Goal: Task Accomplishment & Management: Manage account settings

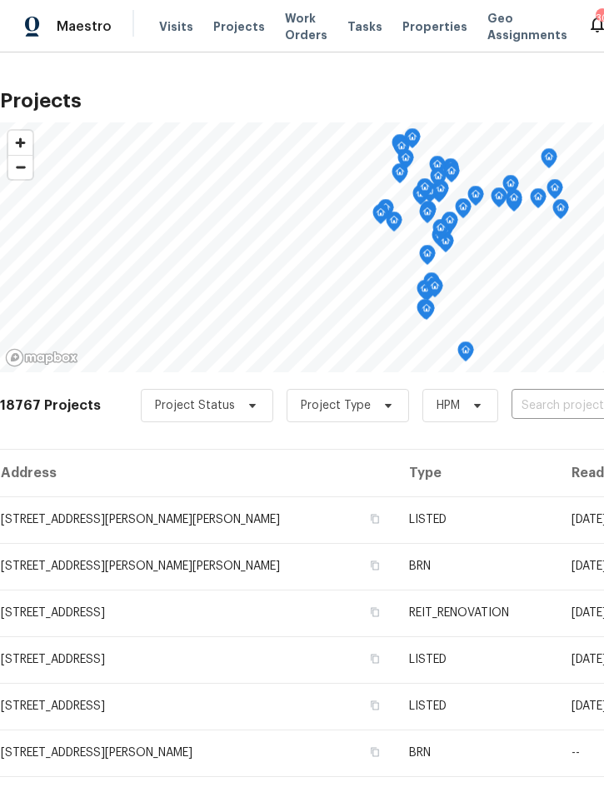
click at [540, 405] on input "text" at bounding box center [606, 406] width 191 height 26
type input "196 whisp"
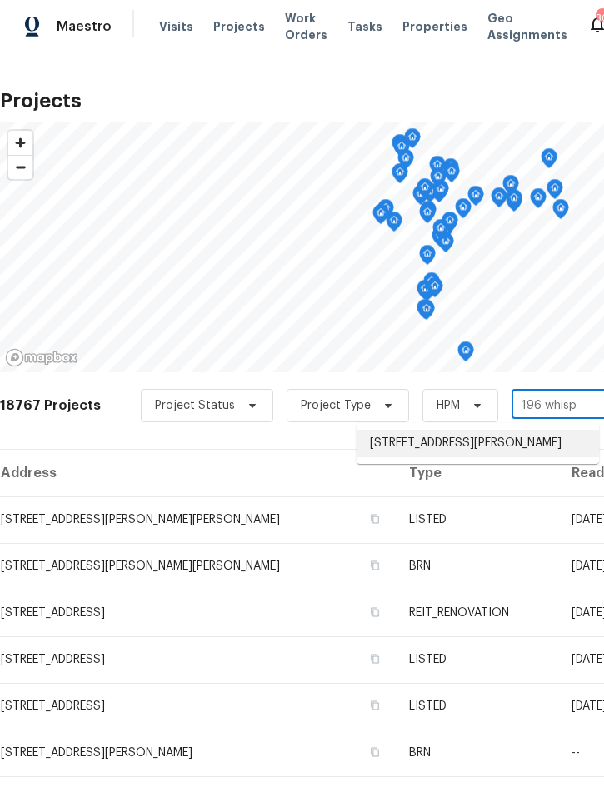
click at [473, 443] on li "196 Whispering Pines Way, Davenport, FL 33837" at bounding box center [477, 443] width 242 height 27
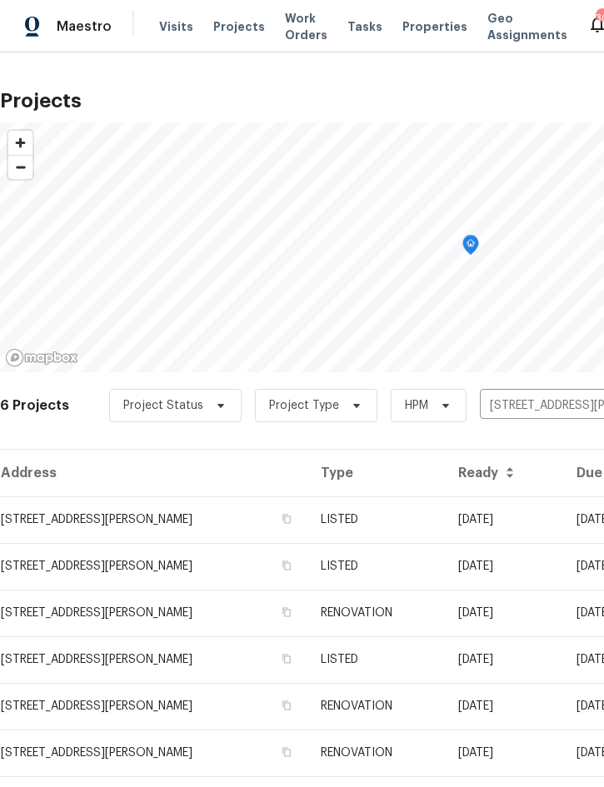
click at [527, 516] on td "08/25/25" at bounding box center [504, 519] width 118 height 47
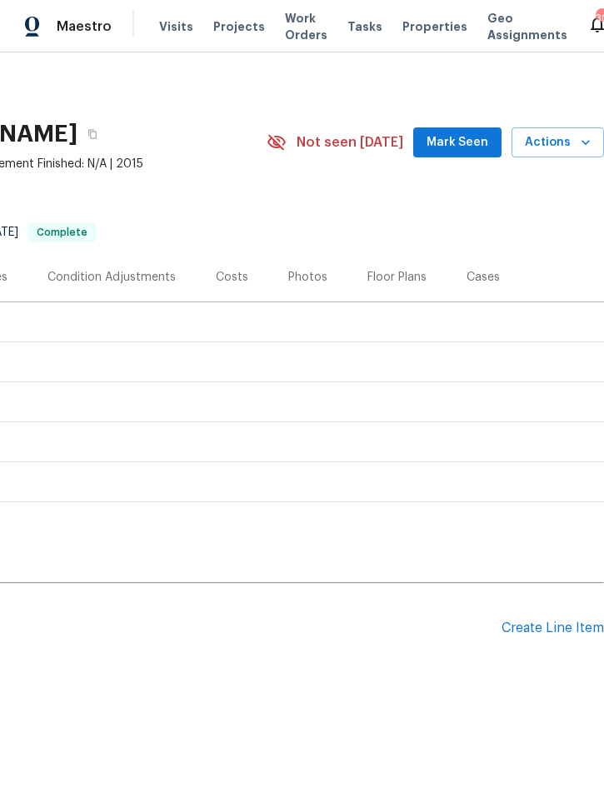
scroll to position [0, 337]
click at [547, 632] on div "Create Line Item" at bounding box center [552, 628] width 102 height 16
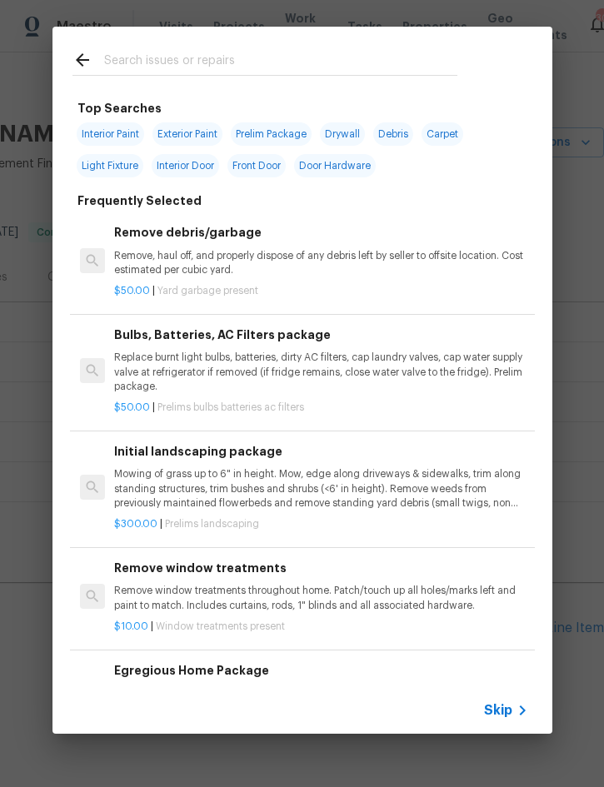
click at [199, 68] on input "text" at bounding box center [280, 62] width 353 height 25
type input "Plum"
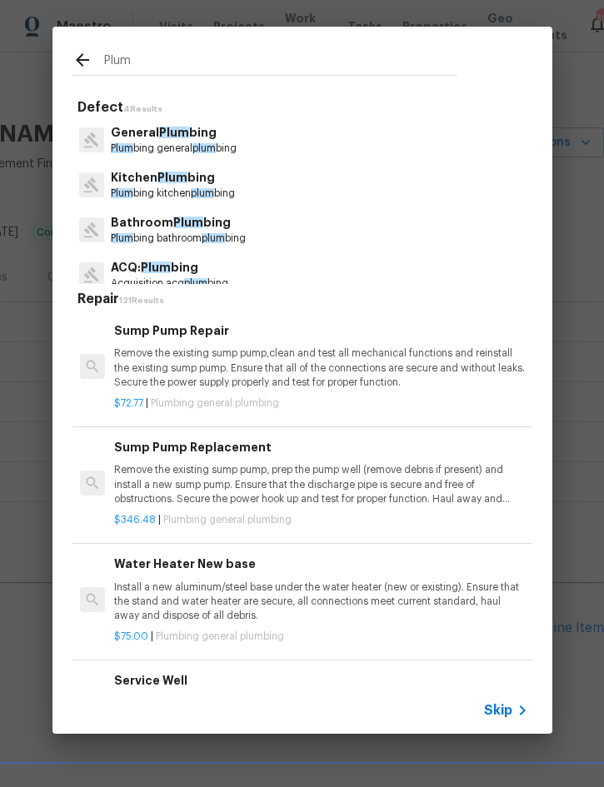
click at [188, 125] on p "General Plum bing" at bounding box center [174, 132] width 126 height 17
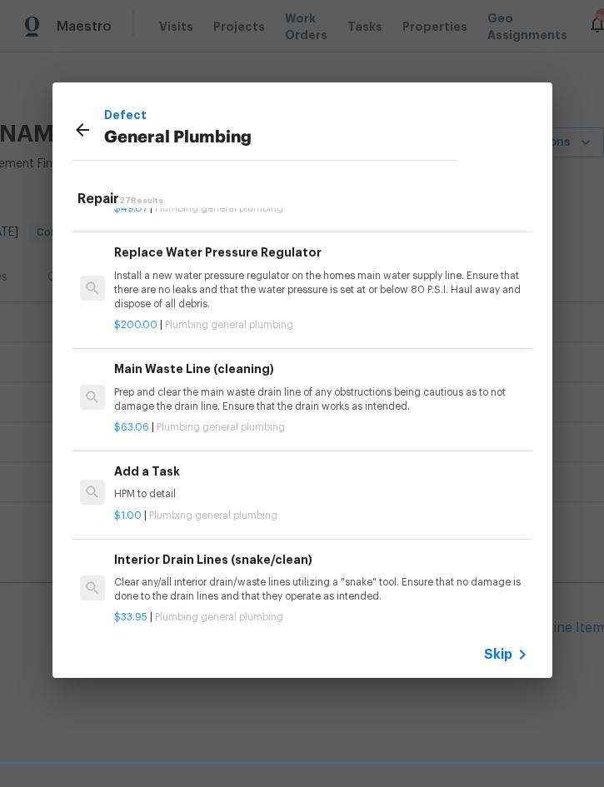
scroll to position [1759, 0]
click at [167, 470] on div "Add a Task HPM to detail" at bounding box center [320, 481] width 413 height 40
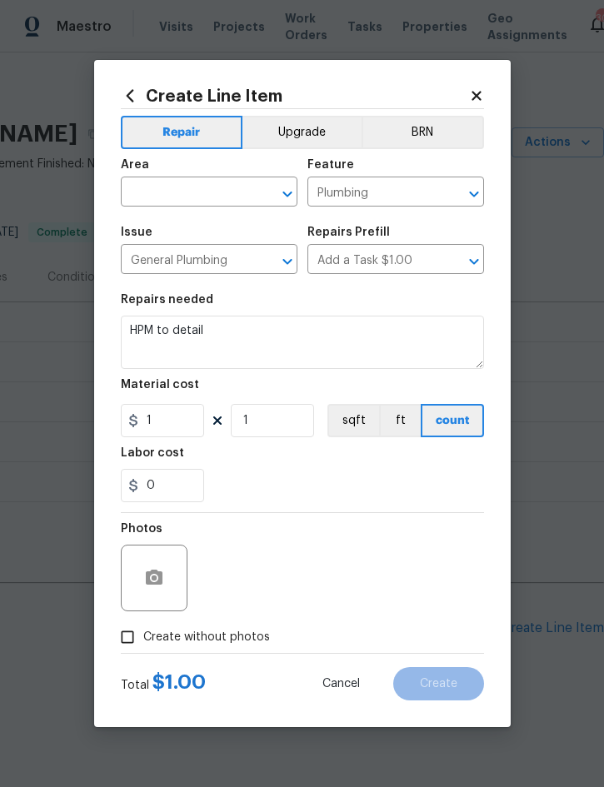
click at [186, 194] on input "text" at bounding box center [186, 194] width 130 height 26
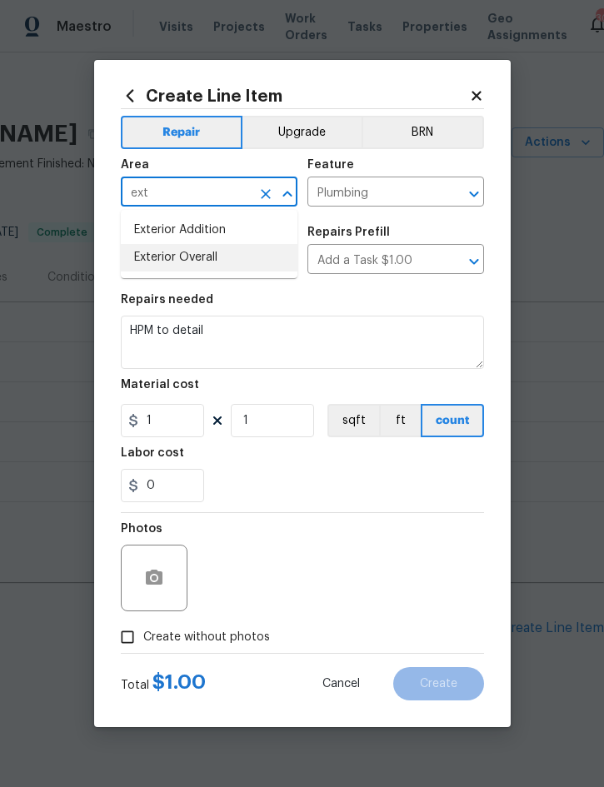
click at [209, 258] on li "Exterior Overall" at bounding box center [209, 257] width 177 height 27
type input "Exterior Overall"
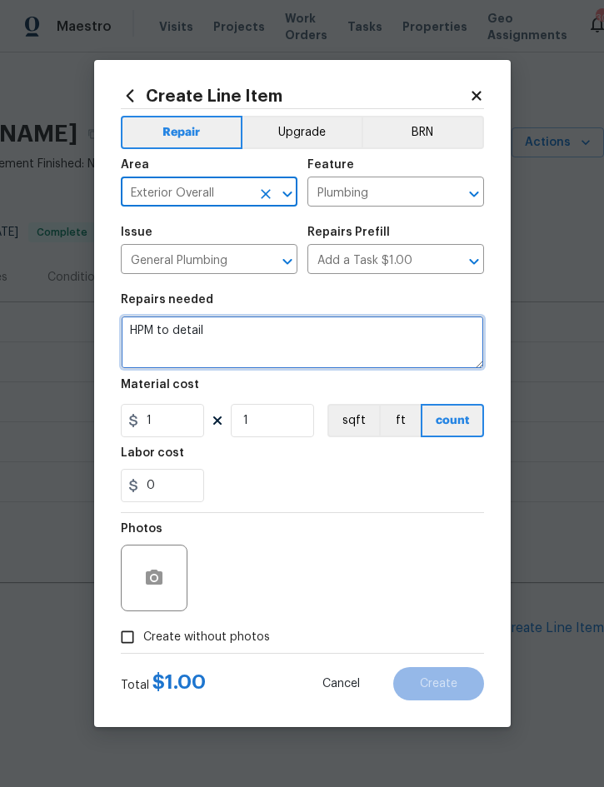
click at [138, 324] on textarea "HPM to detail" at bounding box center [302, 342] width 363 height 53
click at [137, 323] on textarea "HPM to detail" at bounding box center [302, 342] width 363 height 53
click at [138, 326] on textarea "HPM to detail" at bounding box center [302, 342] width 363 height 53
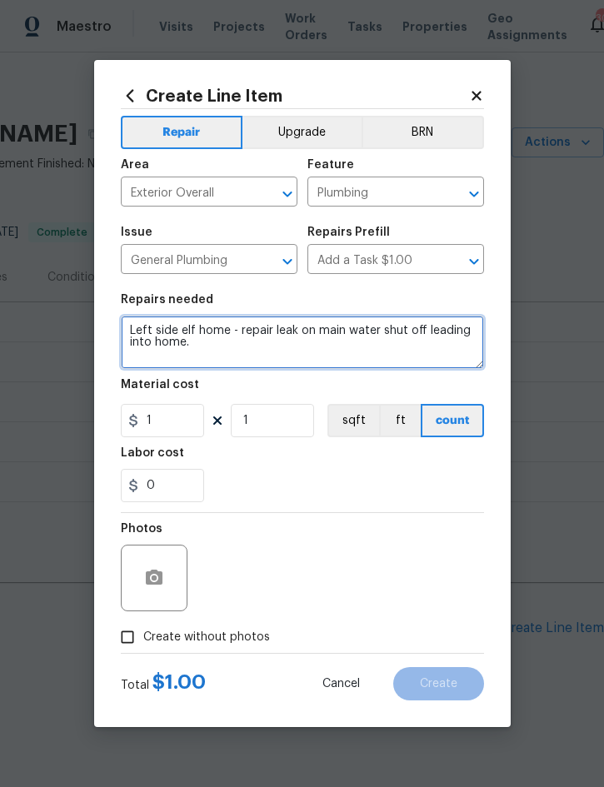
type textarea "Left side elf home - repair leak on main water shut off leading into home."
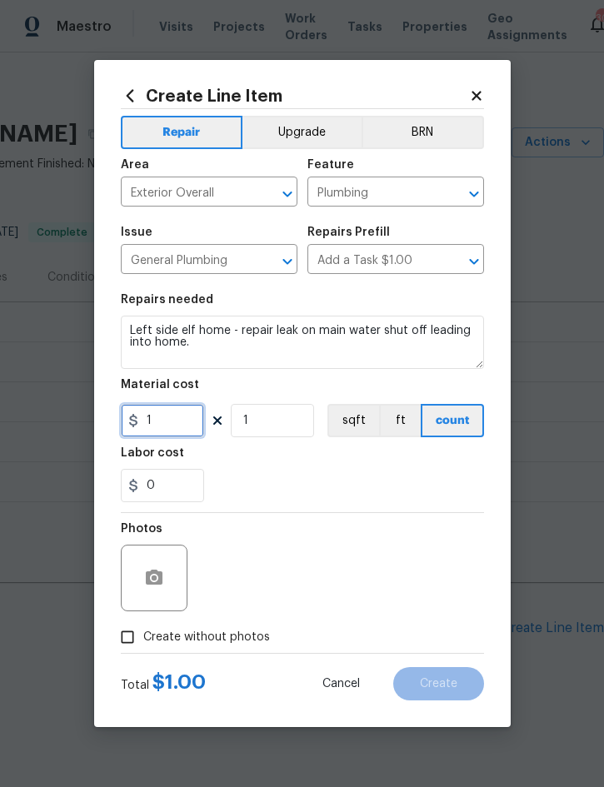
click at [180, 410] on input "1" at bounding box center [162, 420] width 83 height 33
click at [187, 418] on input "1" at bounding box center [162, 420] width 83 height 33
type input "50"
click at [152, 574] on icon "button" at bounding box center [154, 577] width 17 height 15
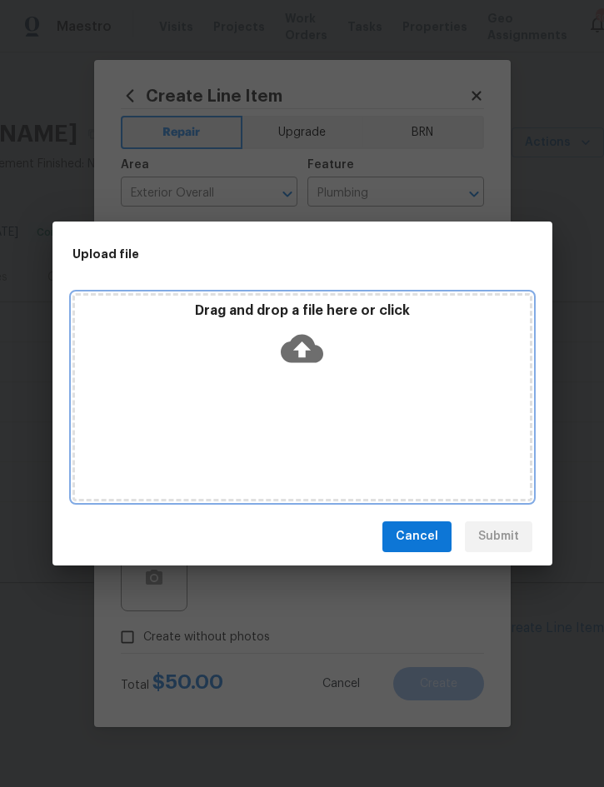
click at [402, 369] on div "Drag and drop a file here or click" at bounding box center [302, 338] width 455 height 72
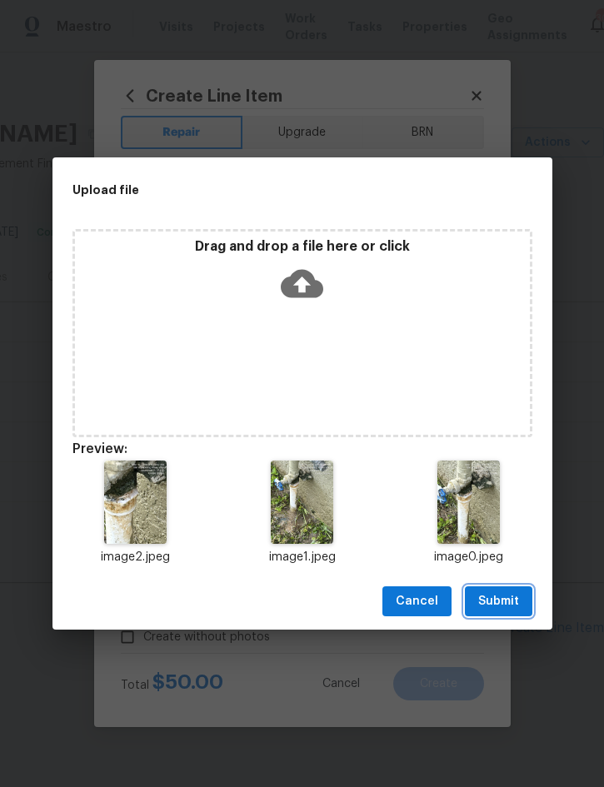
click at [504, 601] on span "Submit" at bounding box center [498, 601] width 41 height 21
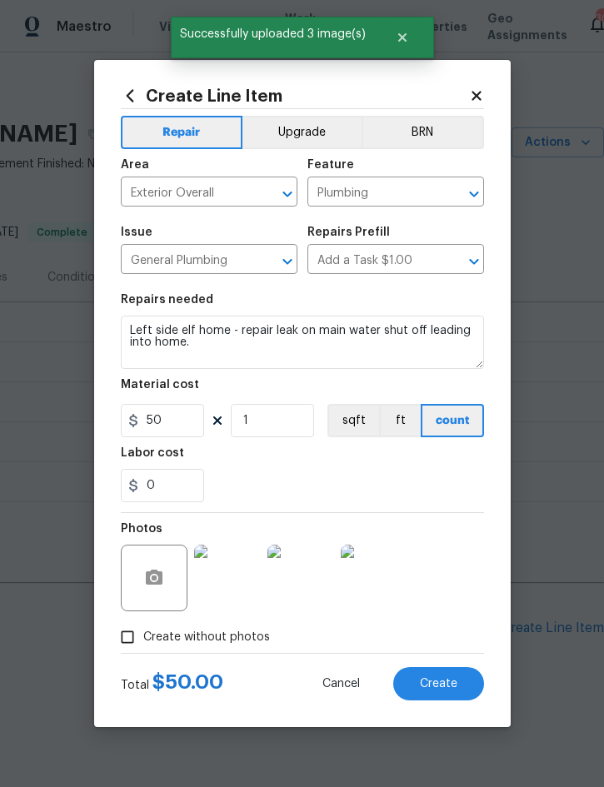
click at [444, 684] on span "Create" at bounding box center [438, 684] width 37 height 12
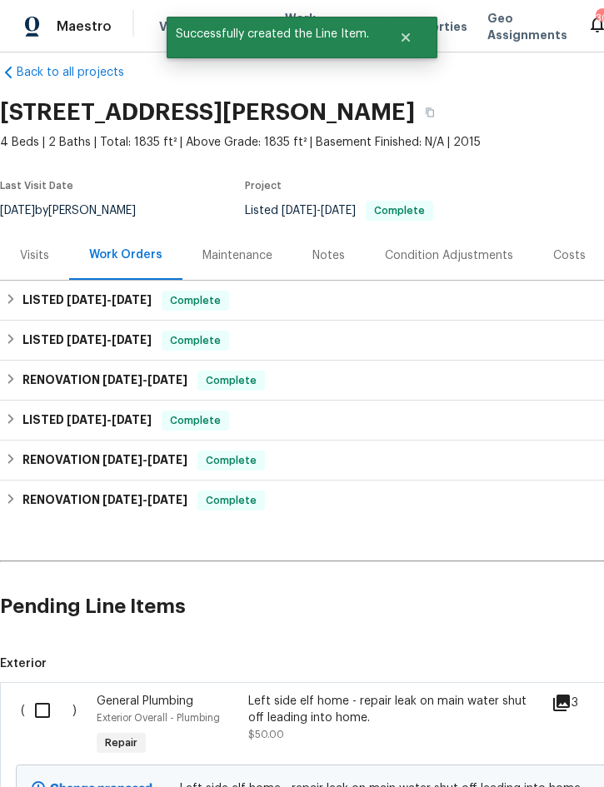
scroll to position [22, 0]
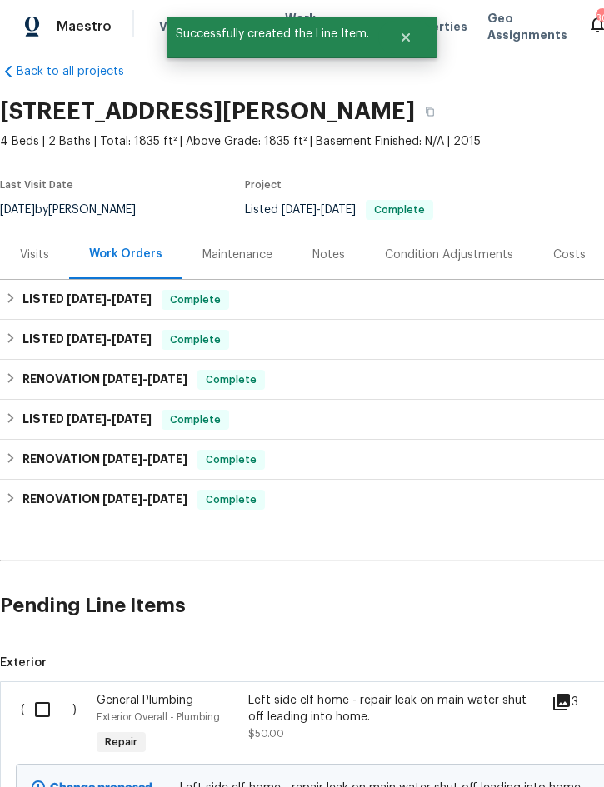
click at [44, 700] on input "checkbox" at bounding box center [48, 709] width 47 height 35
checkbox input "true"
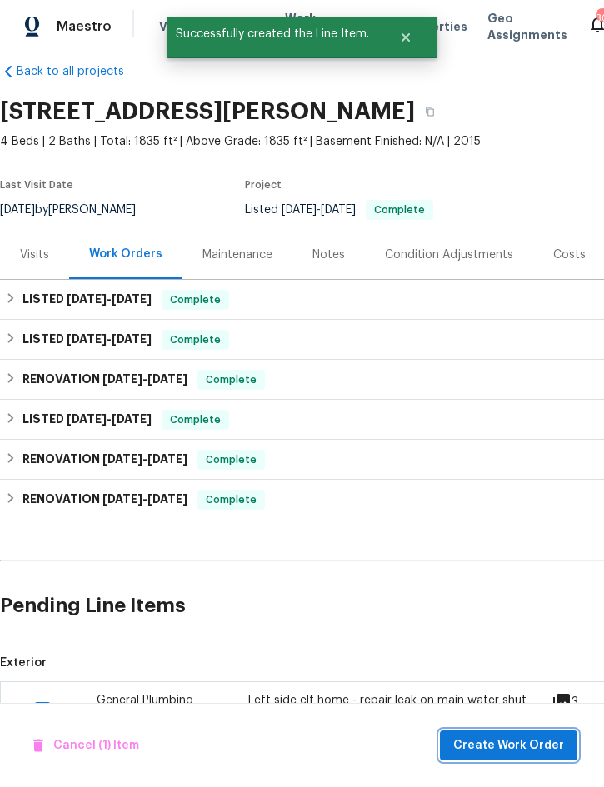
click at [498, 750] on span "Create Work Order" at bounding box center [508, 745] width 111 height 21
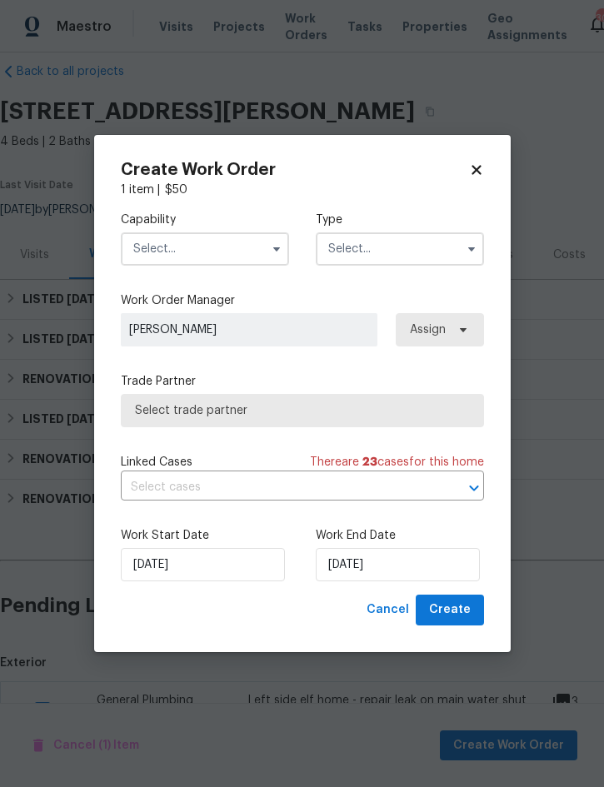
click at [217, 256] on input "text" at bounding box center [205, 248] width 168 height 33
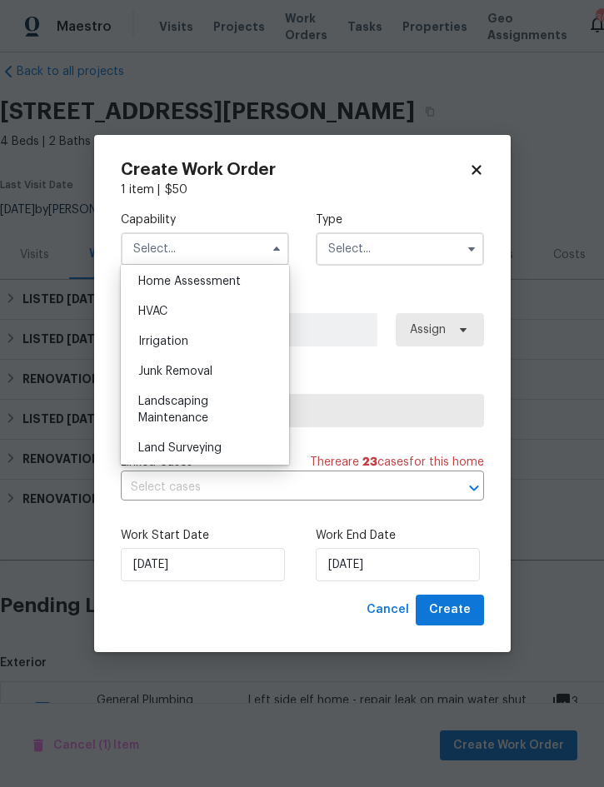
scroll to position [995, 0]
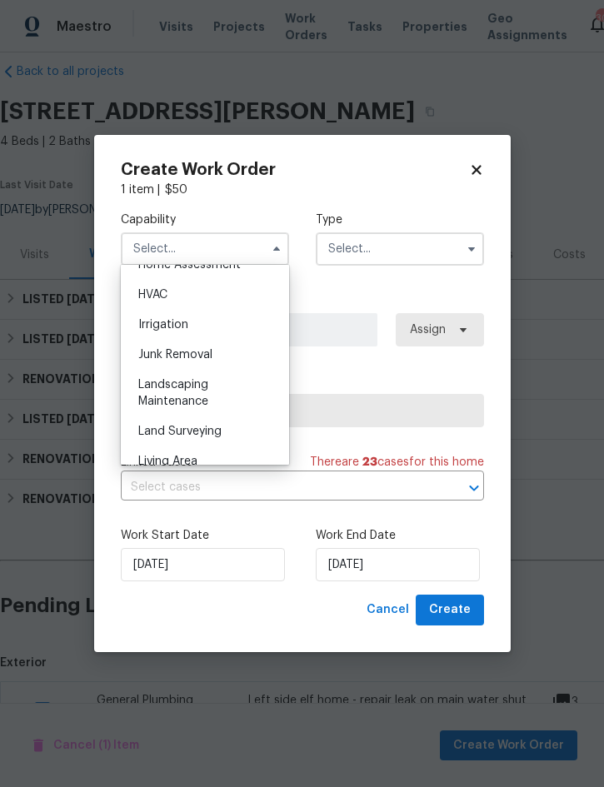
click at [197, 385] on span "Landscaping Maintenance" at bounding box center [173, 393] width 70 height 28
type input "Landscaping Maintenance"
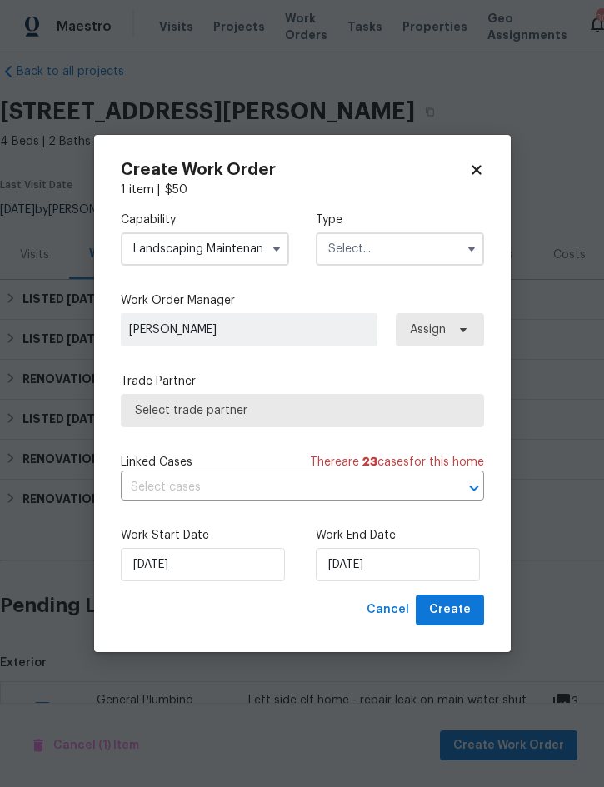
click at [388, 252] on input "text" at bounding box center [400, 248] width 168 height 33
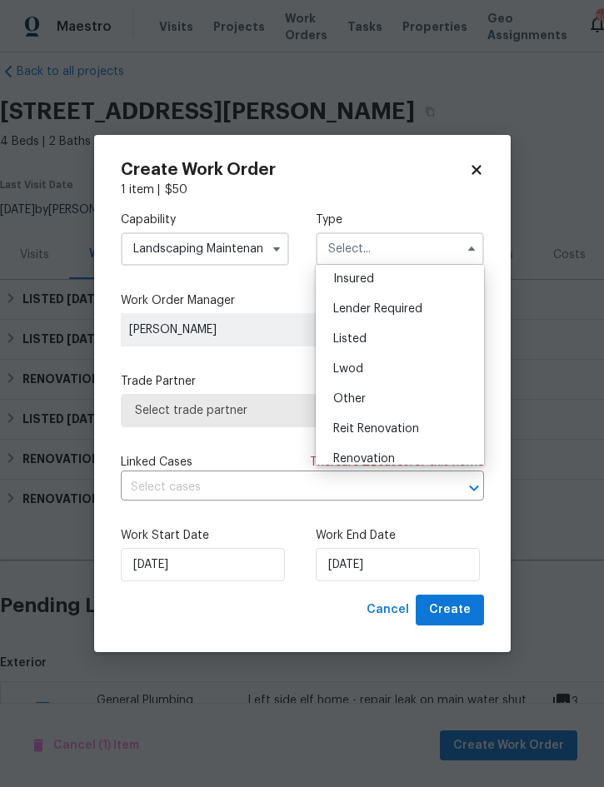
scroll to position [93, 0]
click at [367, 345] on div "Listed" at bounding box center [400, 341] width 160 height 30
type input "Listed"
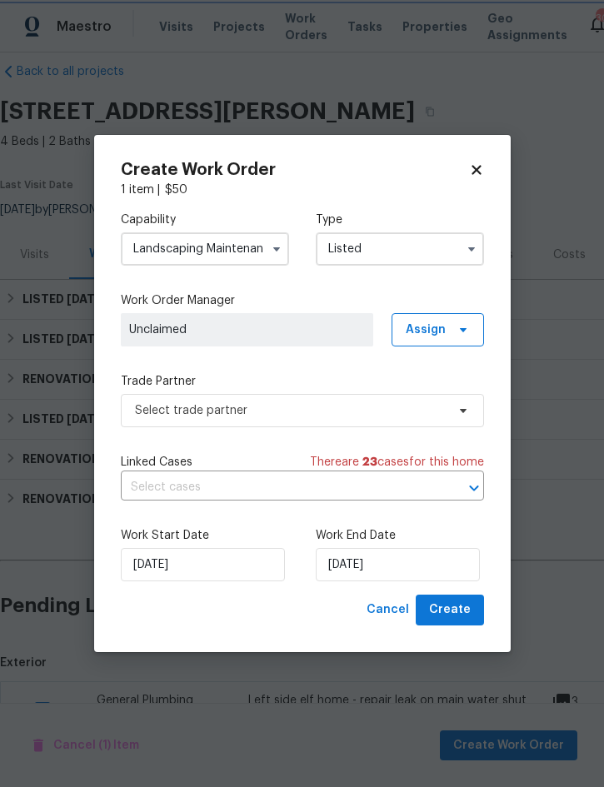
scroll to position [0, 0]
click at [437, 324] on span "Assign" at bounding box center [426, 329] width 40 height 17
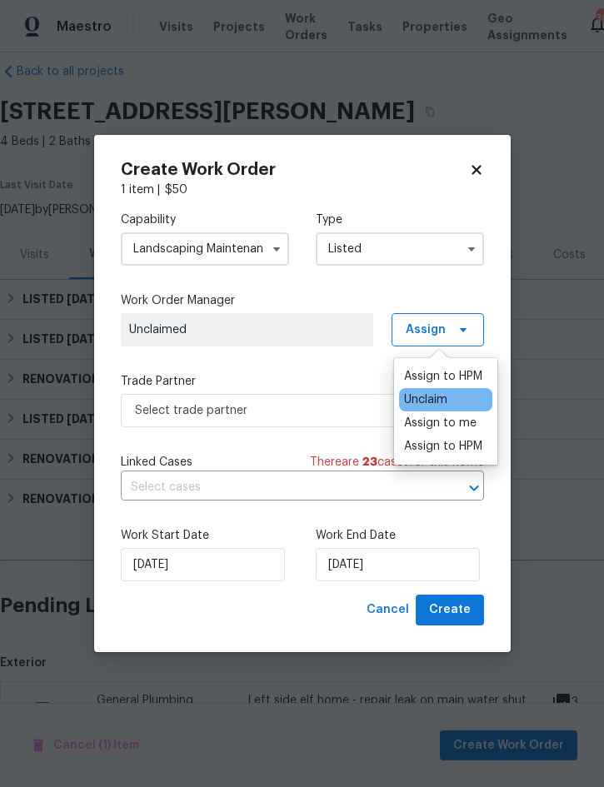
click at [445, 426] on div "Assign to me" at bounding box center [440, 423] width 72 height 17
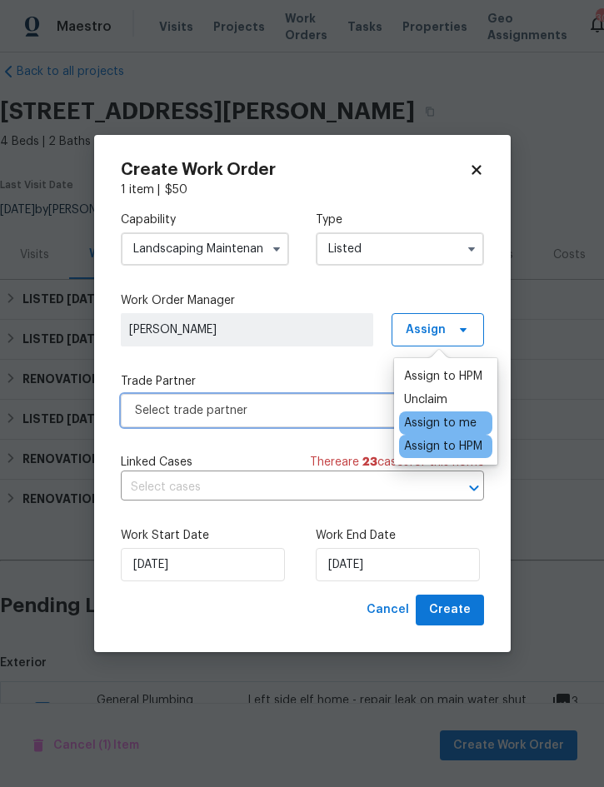
click at [265, 404] on span "Select trade partner" at bounding box center [290, 410] width 311 height 17
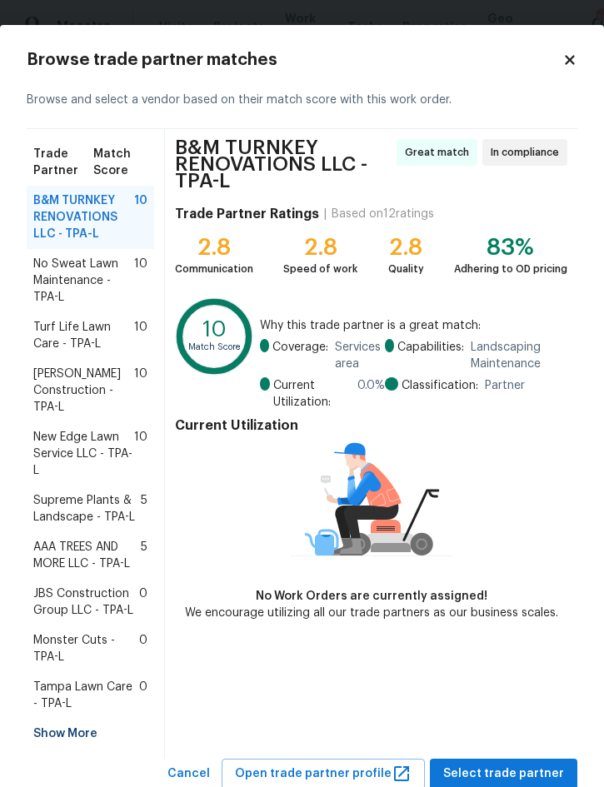
click at [49, 277] on span "No Sweat Lawn Maintenance - TPA-L" at bounding box center [83, 281] width 101 height 50
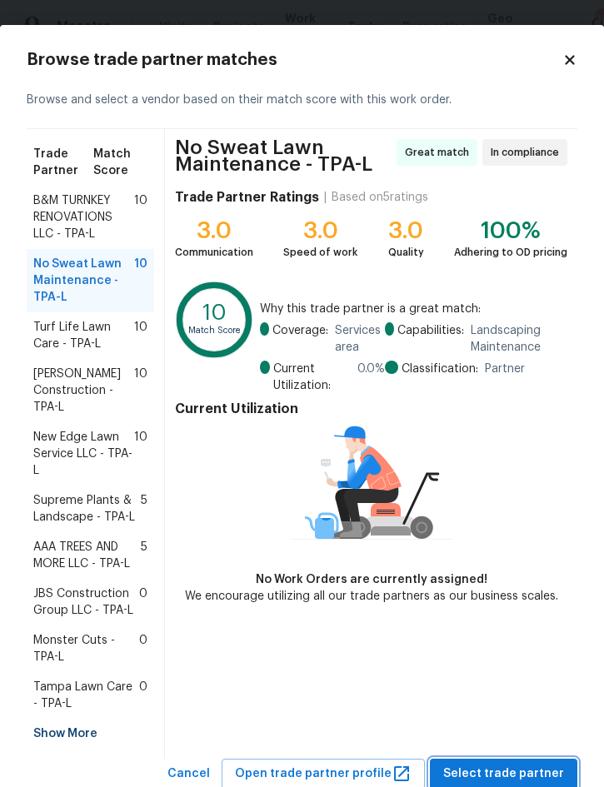
click at [496, 774] on span "Select trade partner" at bounding box center [503, 774] width 121 height 21
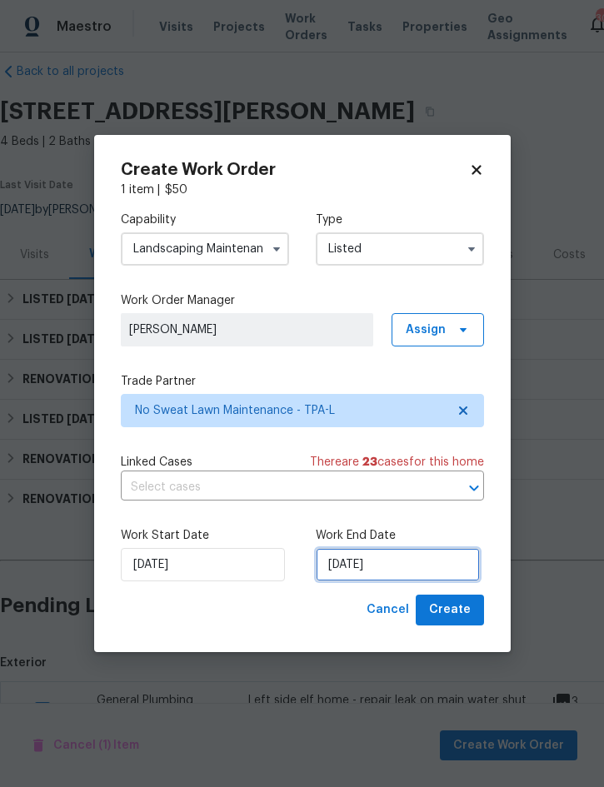
click at [382, 569] on input "9/16/2025" at bounding box center [398, 564] width 164 height 33
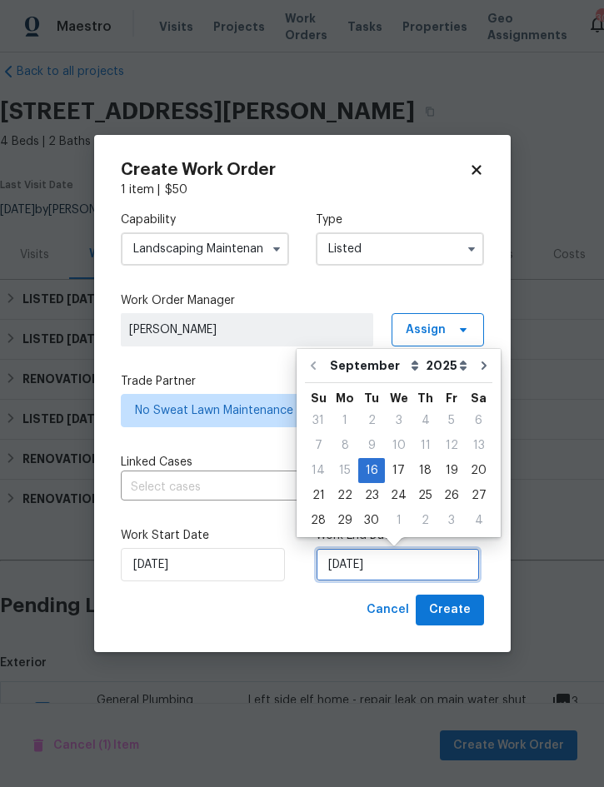
scroll to position [46, 0]
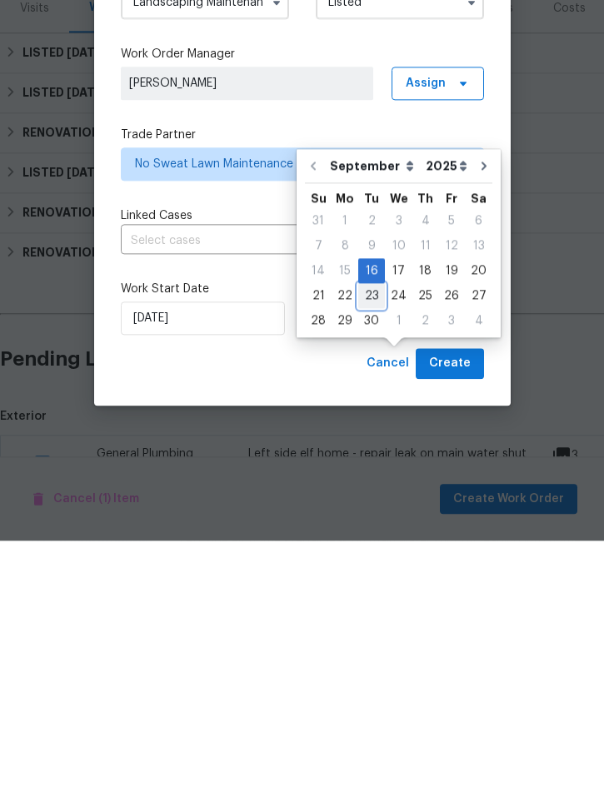
click at [365, 530] on div "23" at bounding box center [371, 541] width 27 height 23
type input "9/23/2025"
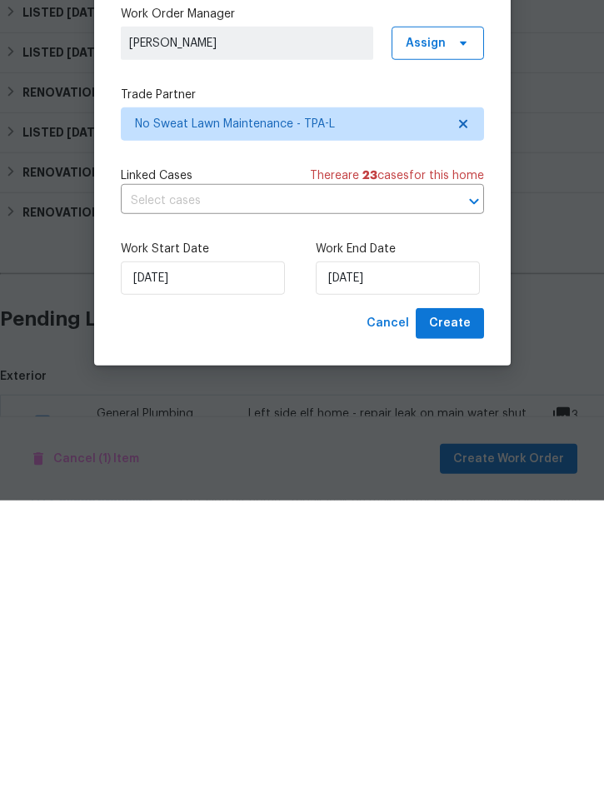
scroll to position [0, 0]
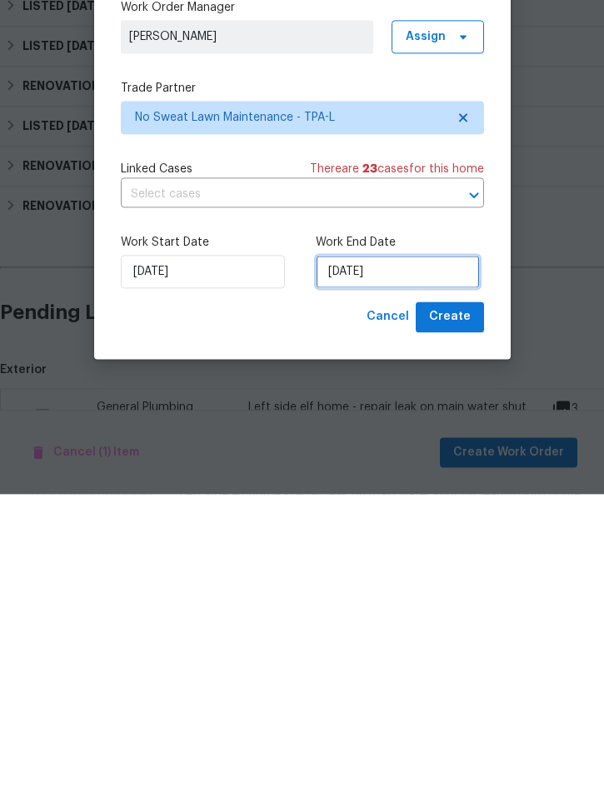
click at [456, 581] on input "9/23/2025" at bounding box center [398, 564] width 164 height 33
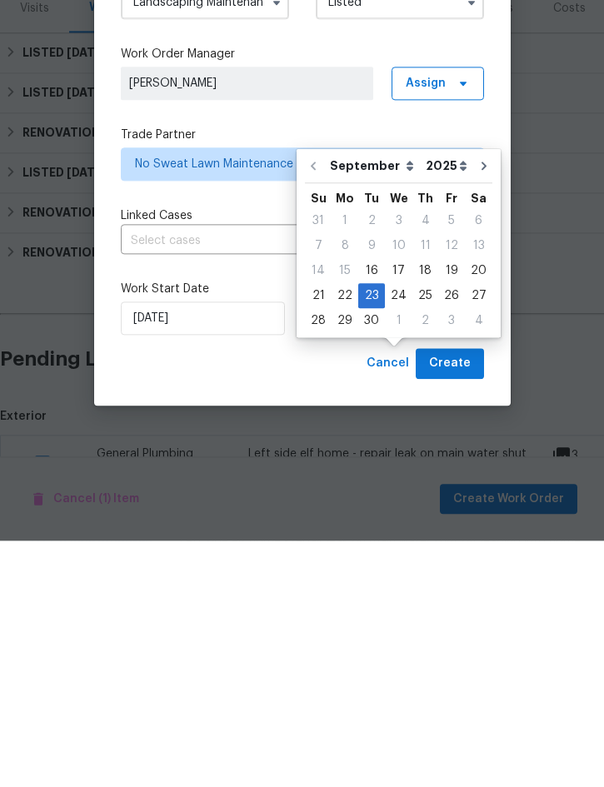
scroll to position [46, 0]
click at [451, 600] on span "Create" at bounding box center [450, 610] width 42 height 21
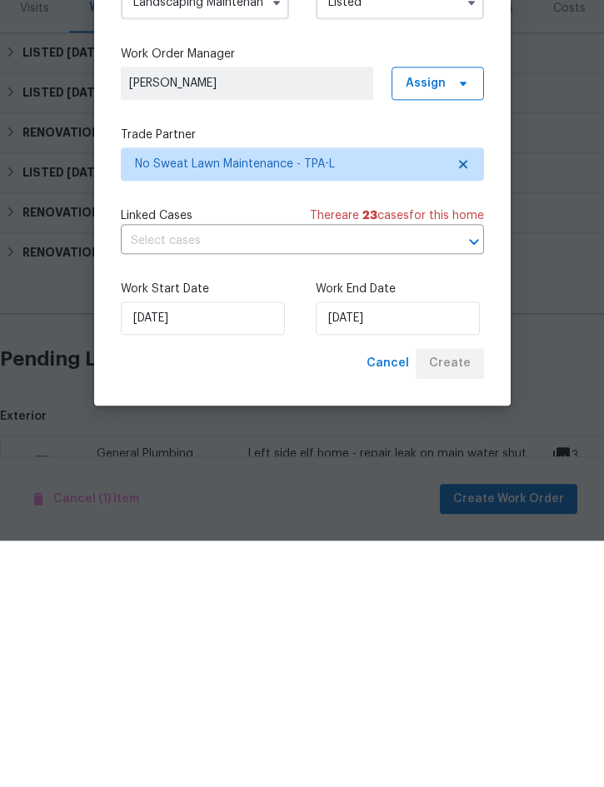
scroll to position [47, 0]
checkbox input "false"
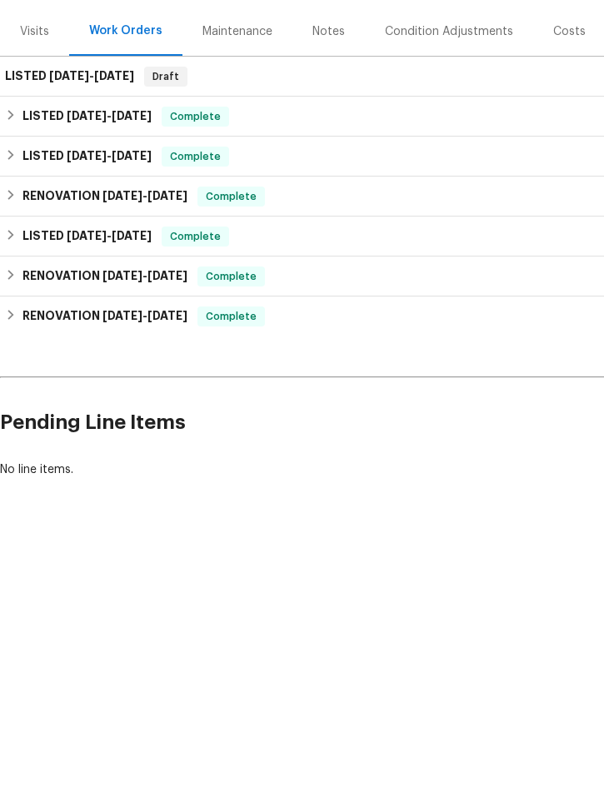
scroll to position [0, 0]
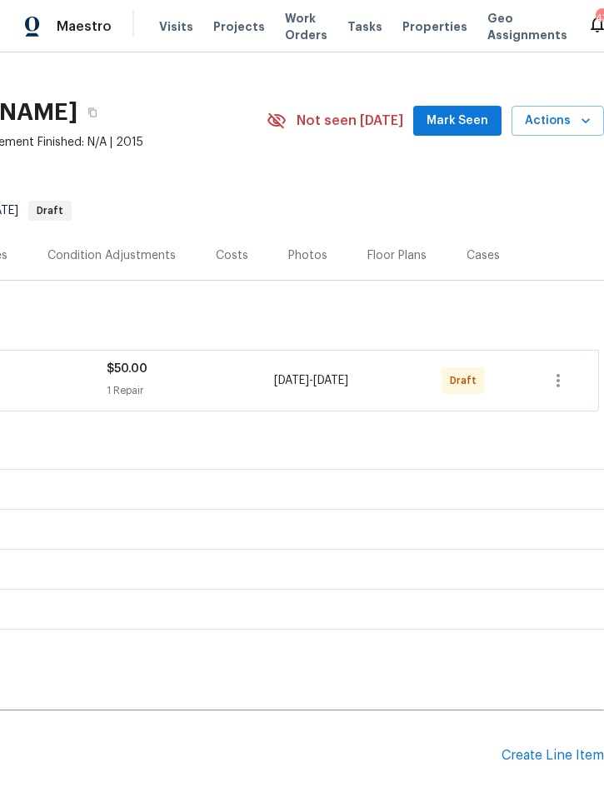
scroll to position [22, 337]
click at [558, 381] on icon "button" at bounding box center [557, 380] width 3 height 13
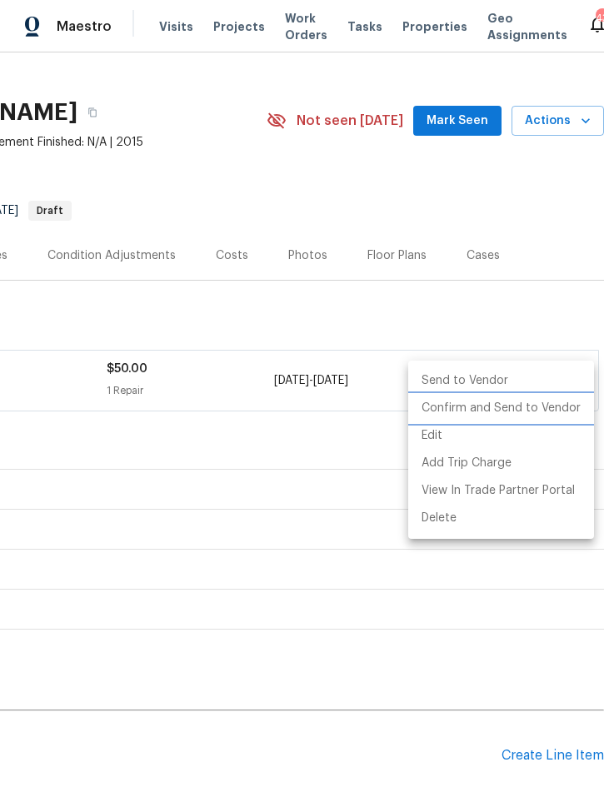
click at [525, 408] on li "Confirm and Send to Vendor" at bounding box center [501, 408] width 186 height 27
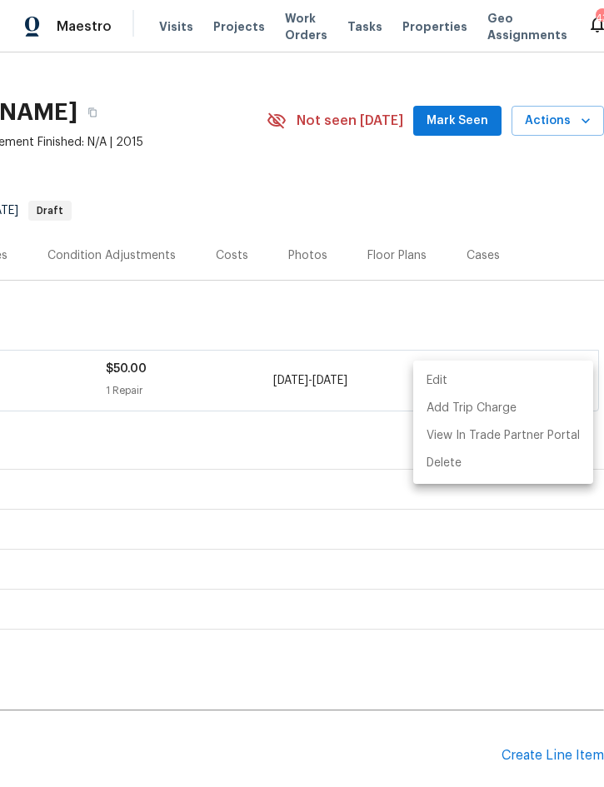
click at [366, 436] on div at bounding box center [302, 393] width 604 height 787
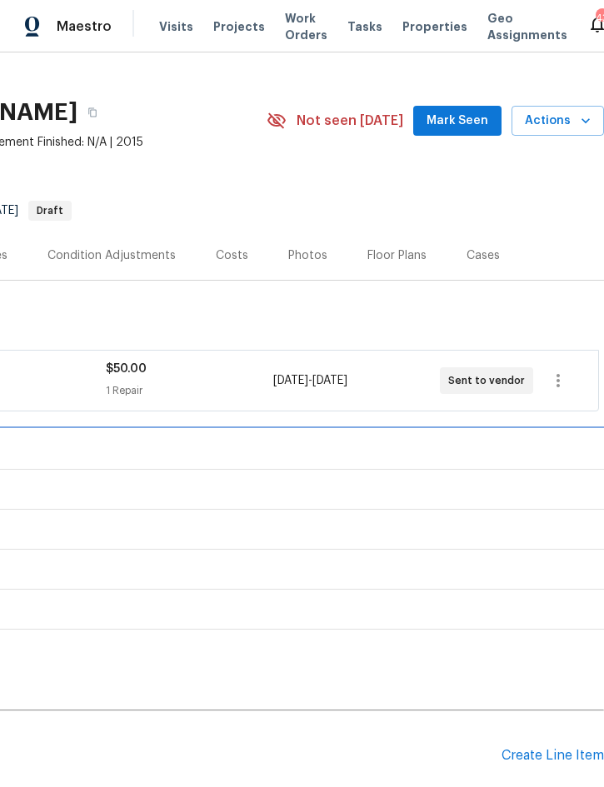
click at [338, 446] on div "LISTED 8/25/25 - 8/29/25 Complete" at bounding box center [133, 450] width 931 height 20
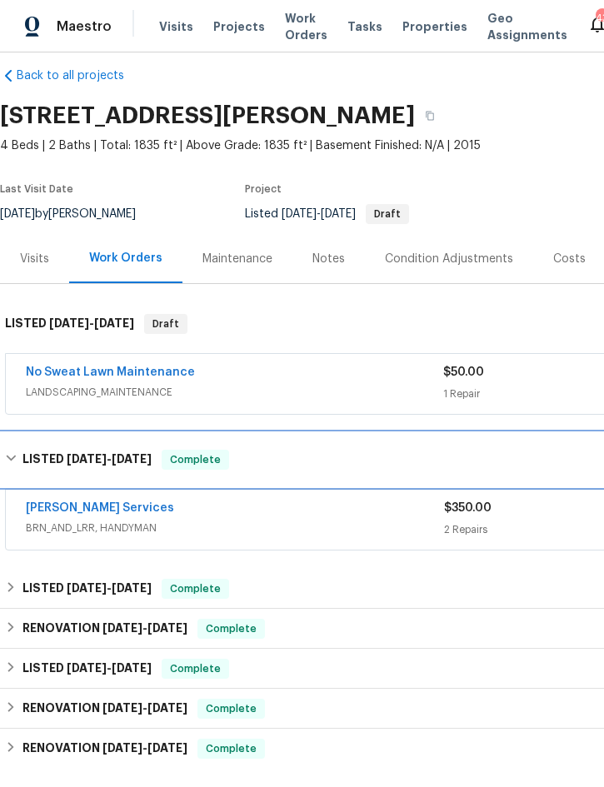
scroll to position [18, 0]
click at [67, 456] on span "8/25/25" at bounding box center [87, 459] width 40 height 12
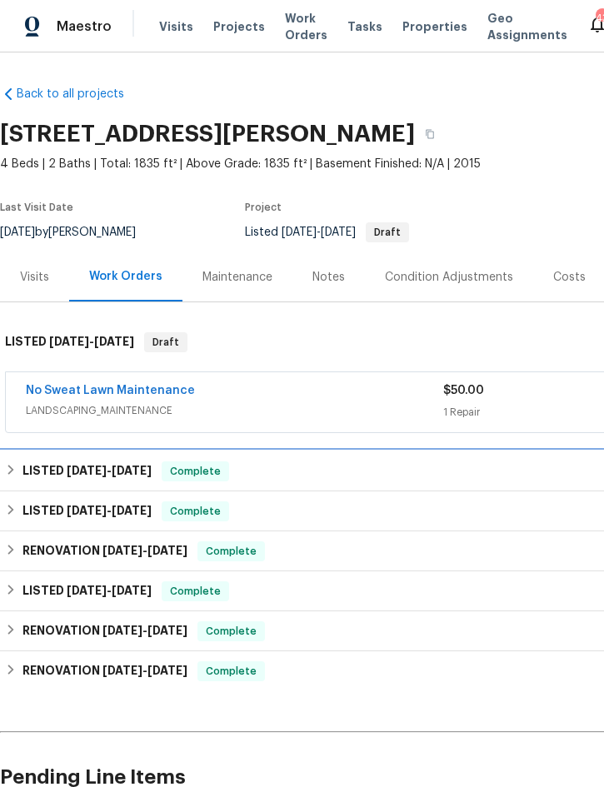
scroll to position [0, 0]
click at [228, 32] on span "Projects" at bounding box center [239, 26] width 52 height 17
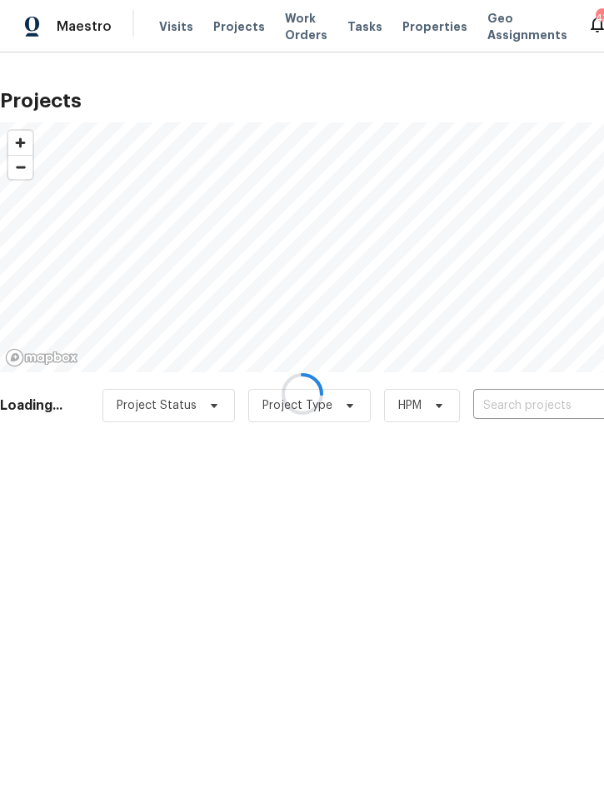
click at [527, 407] on div at bounding box center [302, 393] width 604 height 787
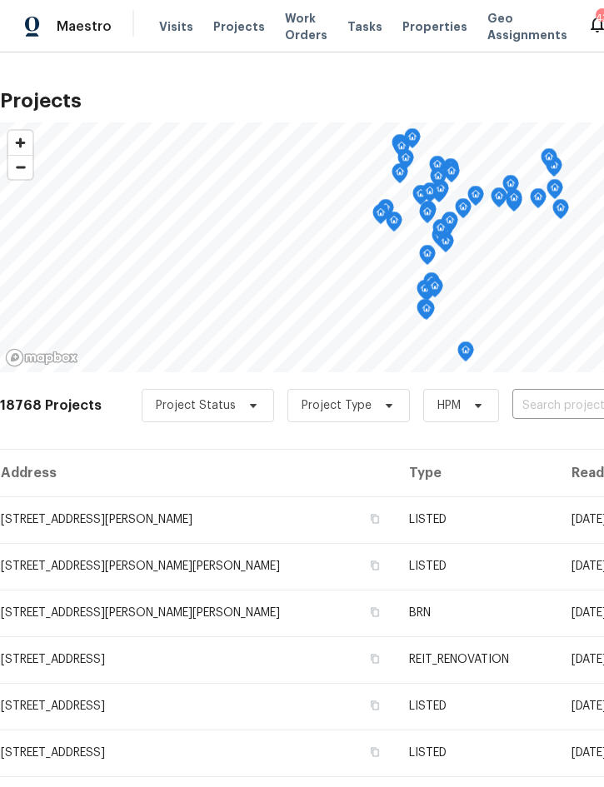
click at [562, 397] on input "text" at bounding box center [607, 406] width 191 height 26
type input "5030"
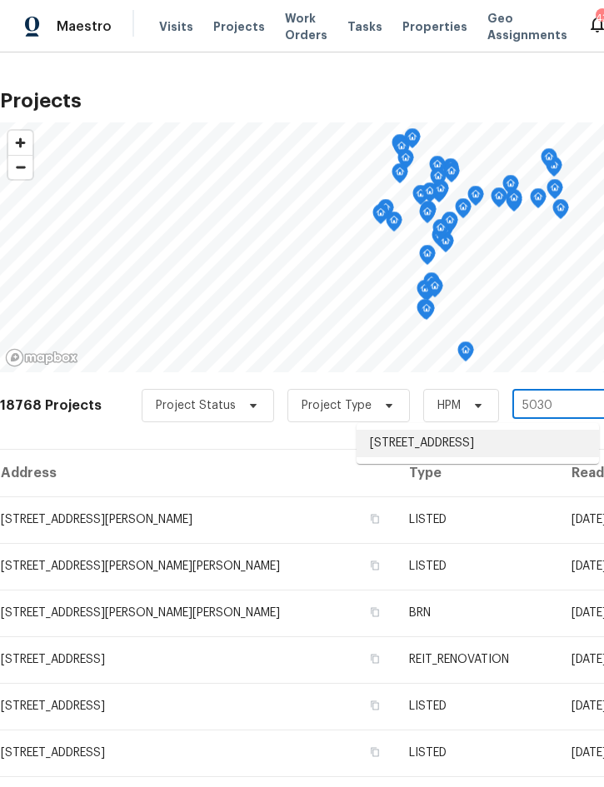
click at [520, 450] on li "5030 Creekview Ln, Lakeland, FL 33811" at bounding box center [477, 443] width 242 height 27
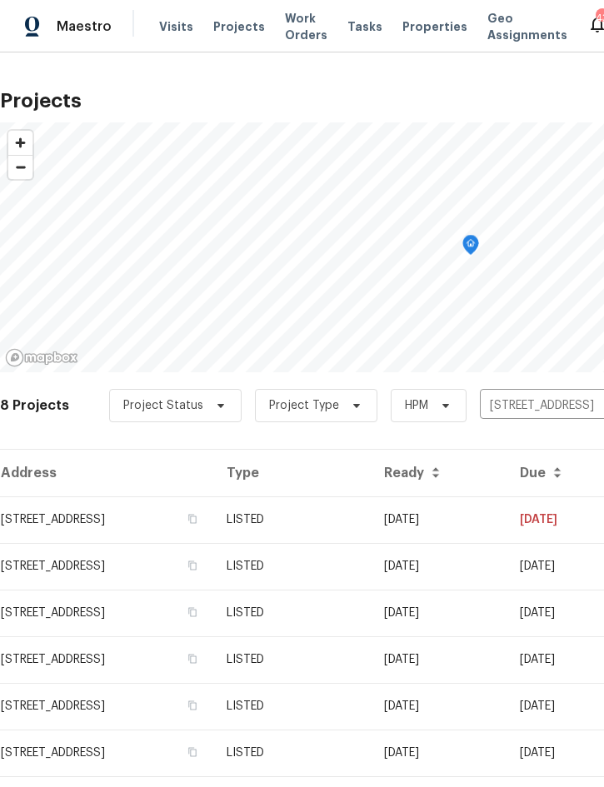
click at [336, 522] on td "LISTED" at bounding box center [291, 519] width 157 height 47
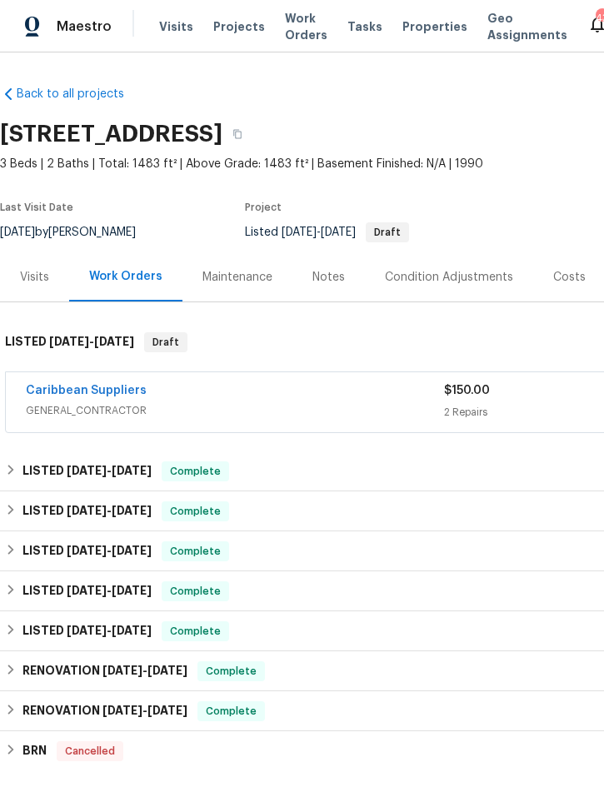
click at [565, 280] on div "Costs" at bounding box center [569, 277] width 32 height 17
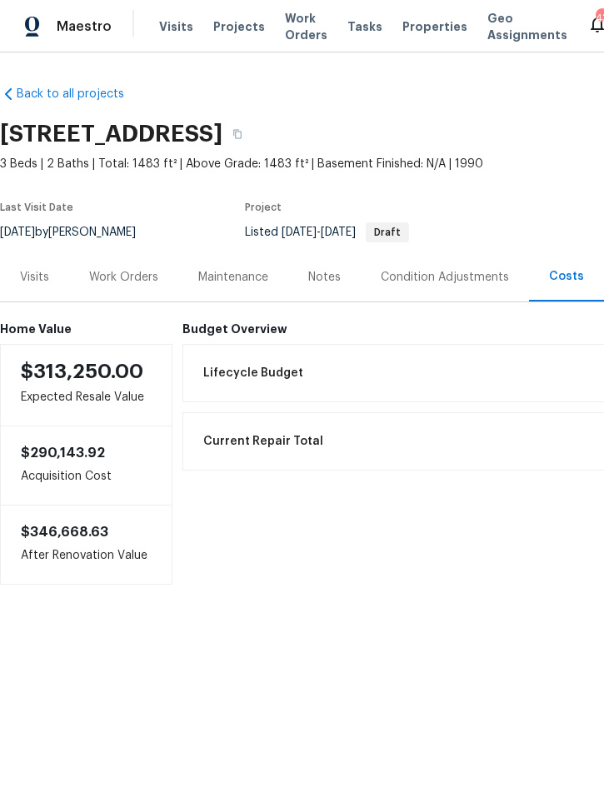
click at [128, 288] on div "Work Orders" at bounding box center [123, 276] width 109 height 49
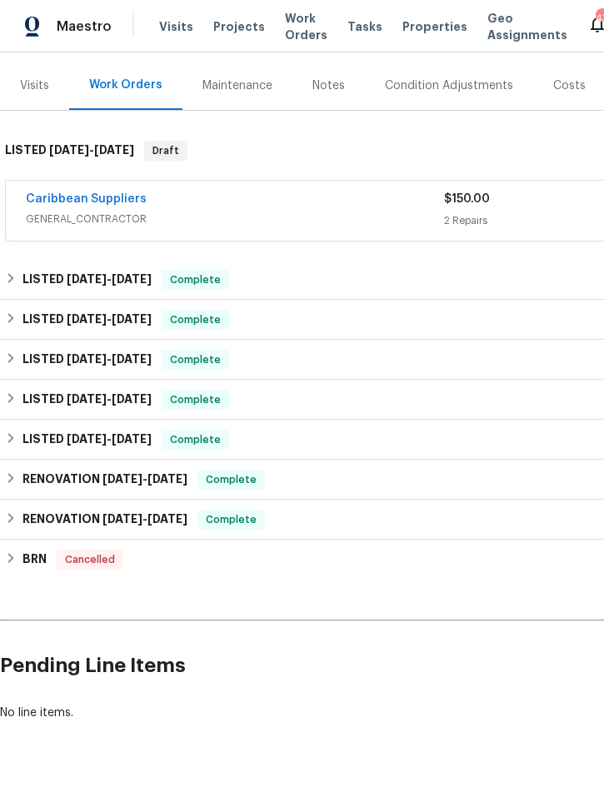
scroll to position [192, 0]
click at [108, 201] on link "Caribbean Suppliers" at bounding box center [86, 199] width 121 height 12
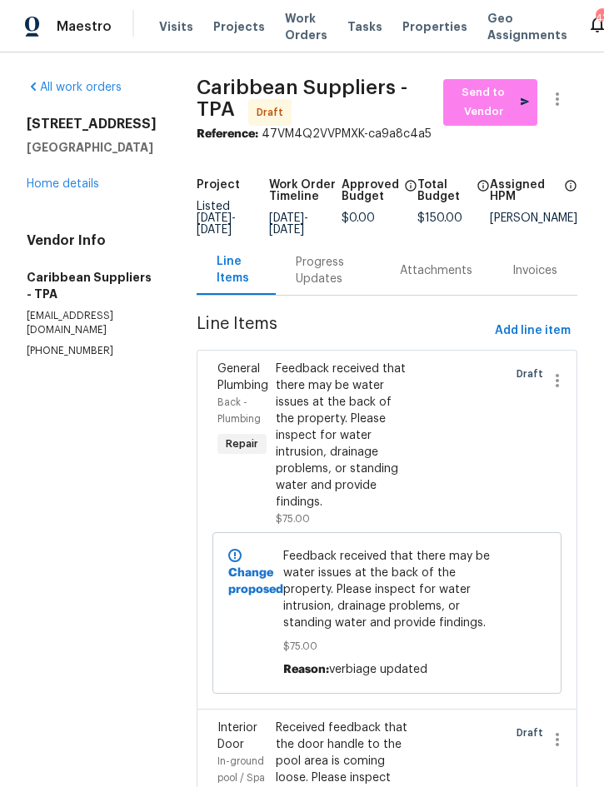
click at [57, 178] on link "Home details" at bounding box center [63, 184] width 72 height 12
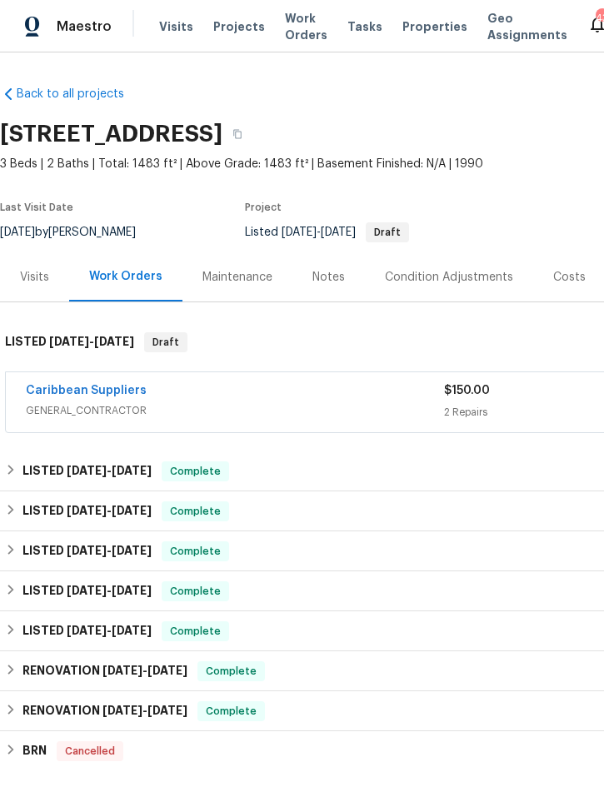
click at [214, 382] on div "Caribbean Suppliers" at bounding box center [235, 392] width 418 height 20
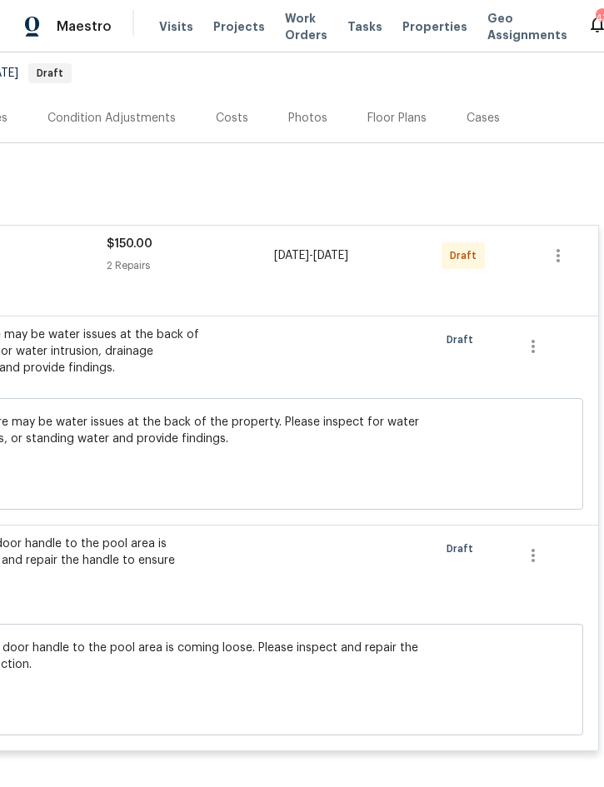
scroll to position [157, 337]
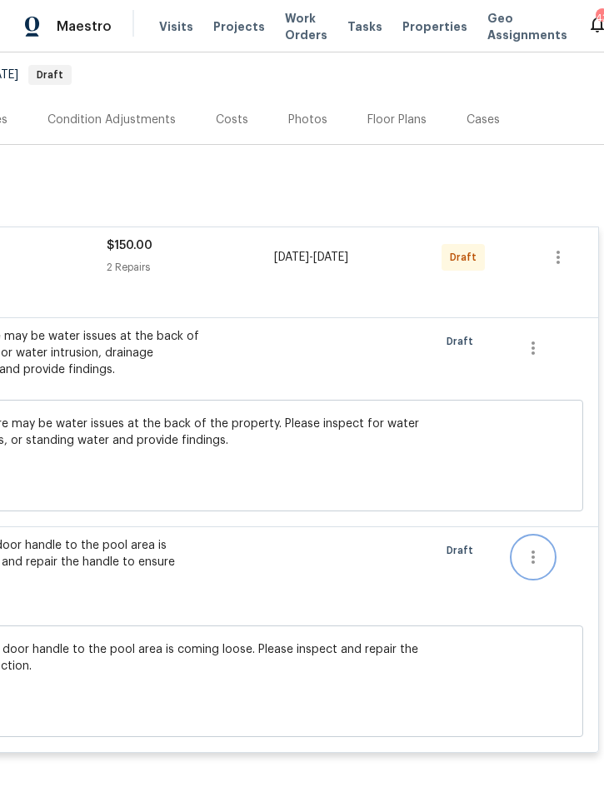
click at [530, 547] on icon "button" at bounding box center [533, 557] width 20 height 20
click at [553, 521] on li "Cancel" at bounding box center [545, 512] width 64 height 27
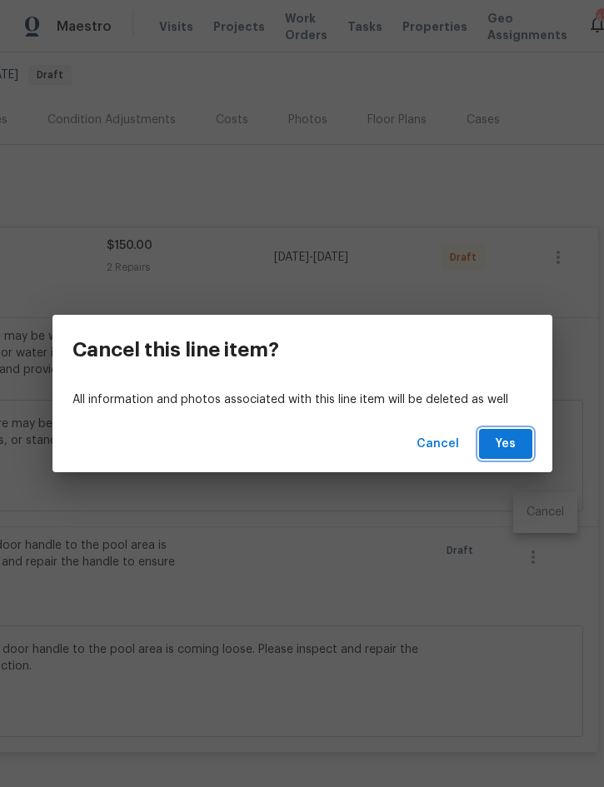
click at [509, 441] on span "Yes" at bounding box center [505, 444] width 27 height 21
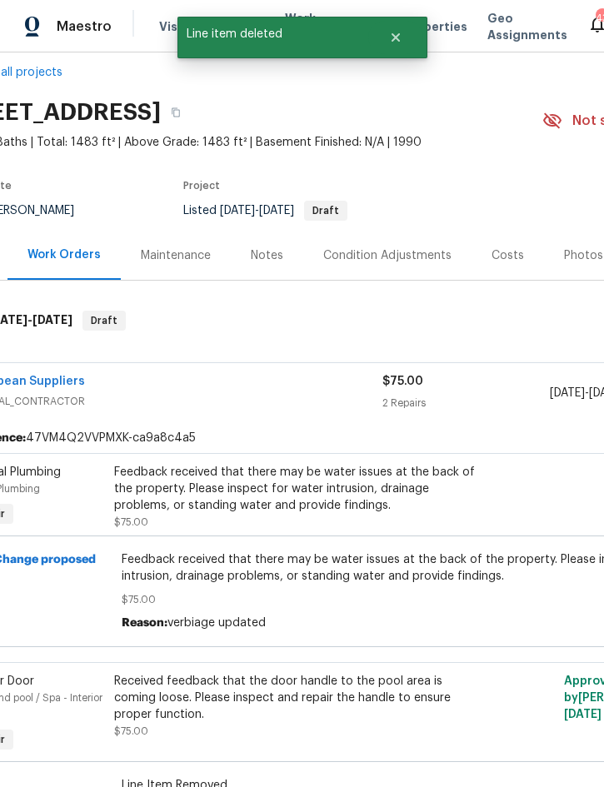
scroll to position [0, 0]
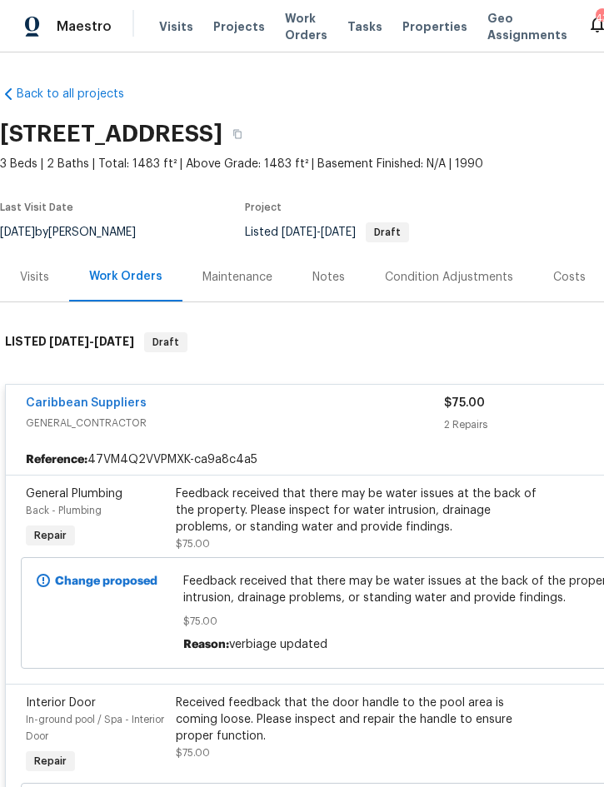
click at [172, 415] on span "GENERAL_CONTRACTOR" at bounding box center [235, 423] width 418 height 17
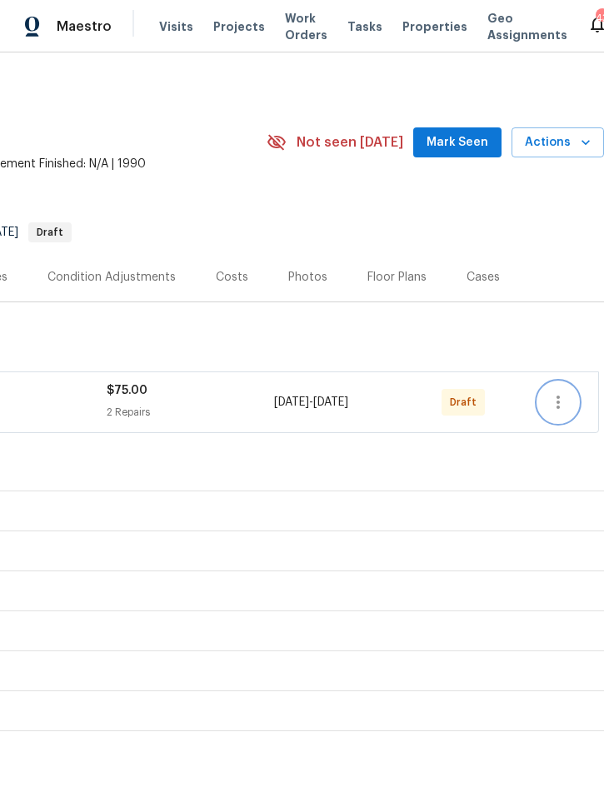
click at [565, 392] on icon "button" at bounding box center [558, 402] width 20 height 20
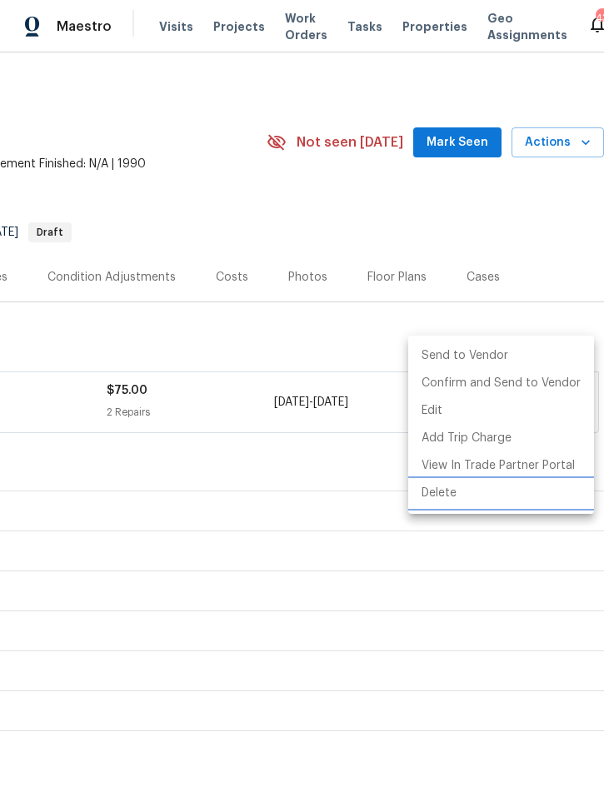
click at [457, 488] on li "Delete" at bounding box center [501, 493] width 186 height 27
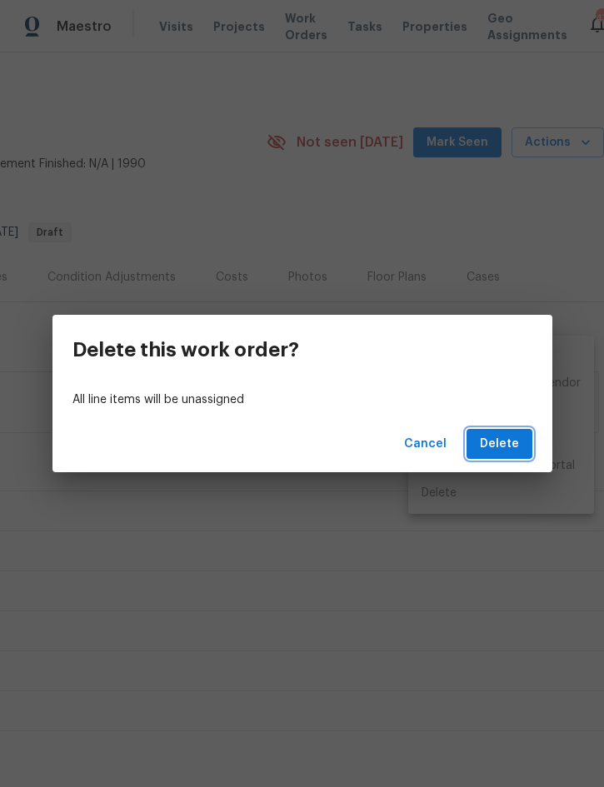
click at [496, 446] on span "Delete" at bounding box center [499, 444] width 39 height 21
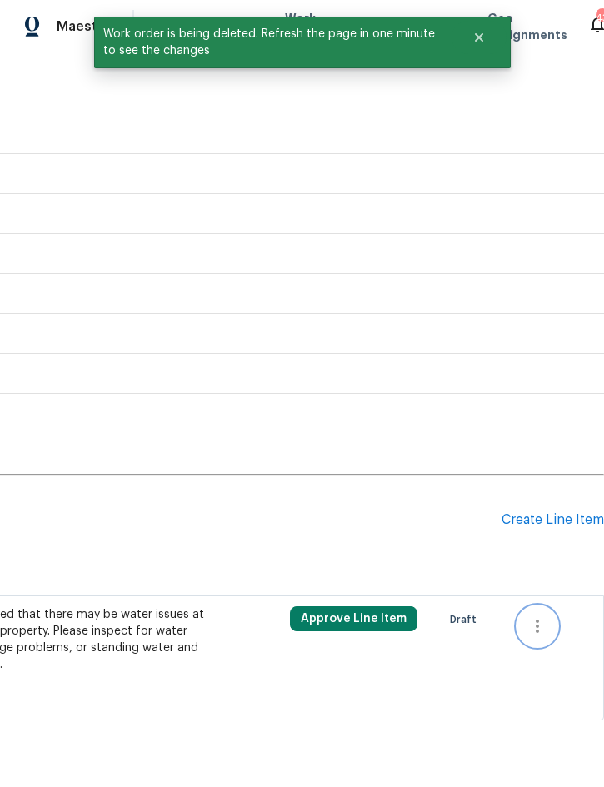
click at [535, 620] on icon "button" at bounding box center [536, 626] width 3 height 13
click at [567, 571] on li "Cancel" at bounding box center [549, 578] width 64 height 27
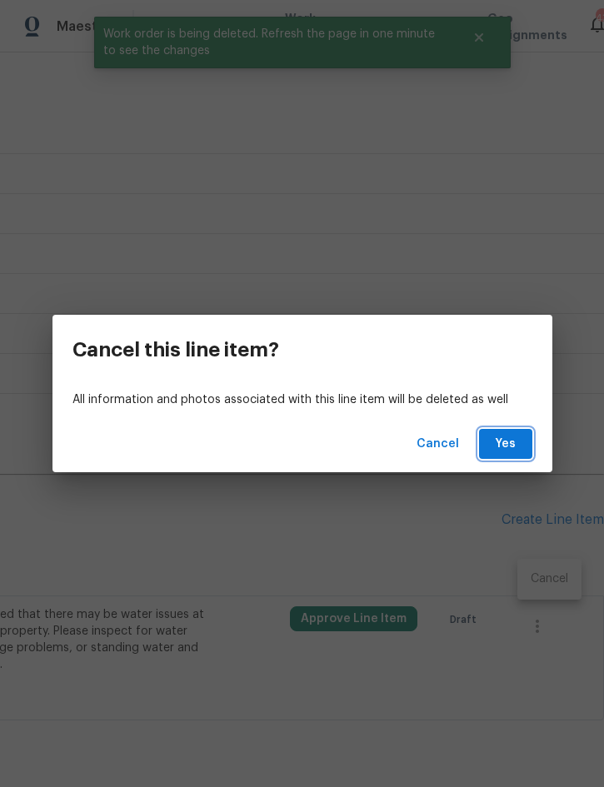
click at [510, 438] on span "Yes" at bounding box center [505, 444] width 27 height 21
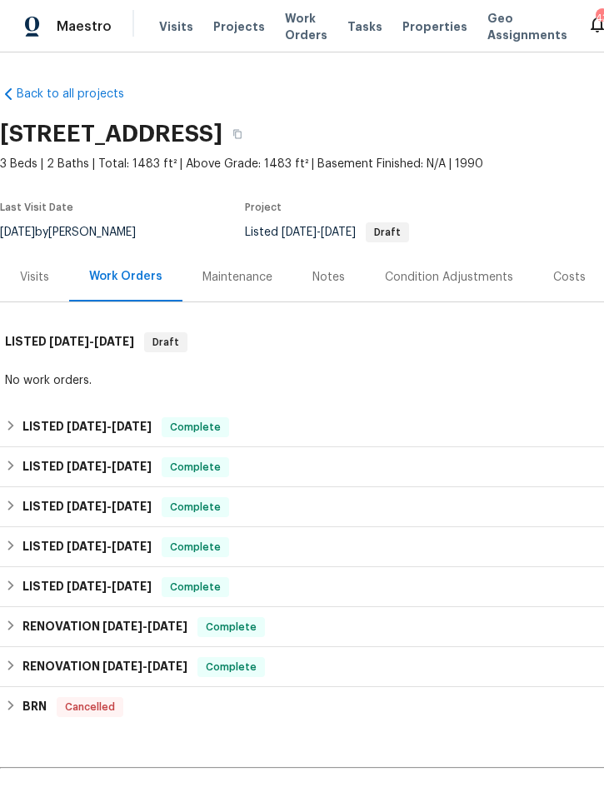
click at [229, 19] on span "Projects" at bounding box center [239, 26] width 52 height 17
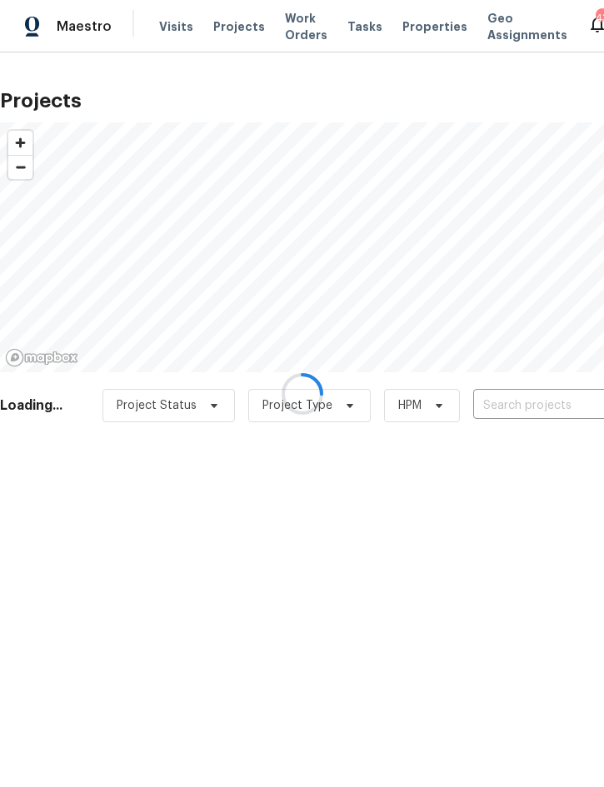
click at [519, 407] on div at bounding box center [302, 393] width 604 height 787
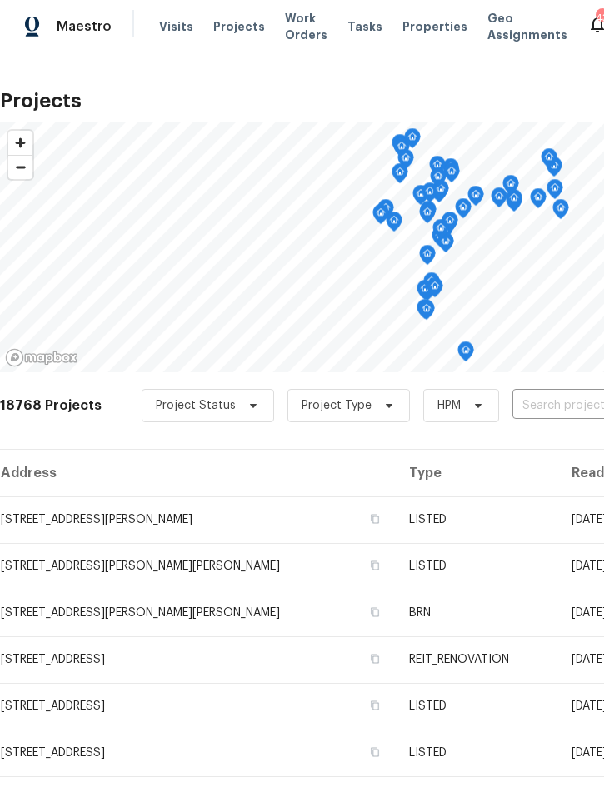
click at [543, 411] on input "text" at bounding box center [607, 406] width 191 height 26
type input "120 e p"
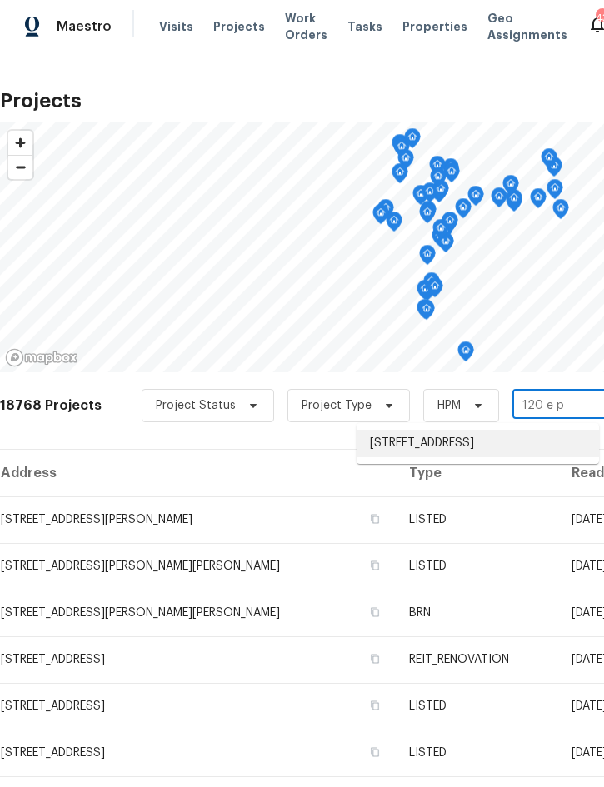
click at [487, 441] on li "120 E Poinsettia St, Lakeland, FL 33803" at bounding box center [477, 443] width 242 height 27
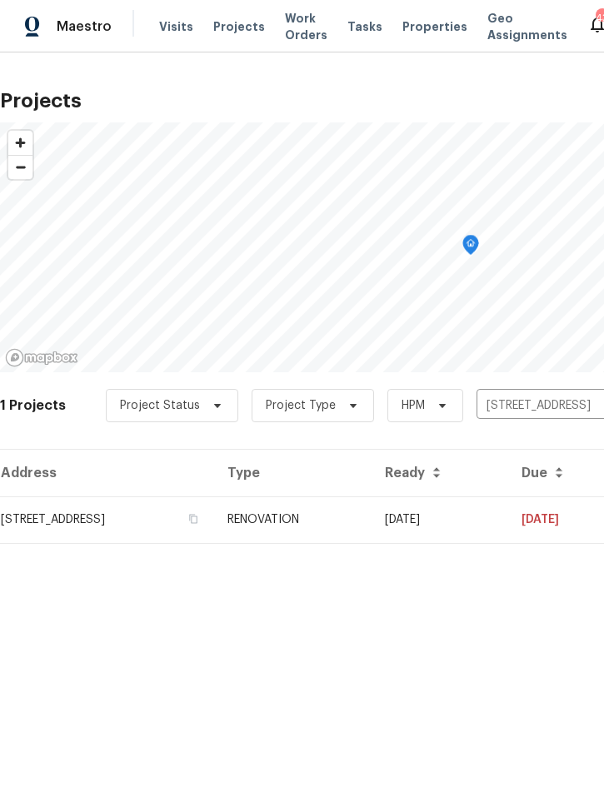
click at [508, 519] on td "[DATE]" at bounding box center [439, 519] width 137 height 47
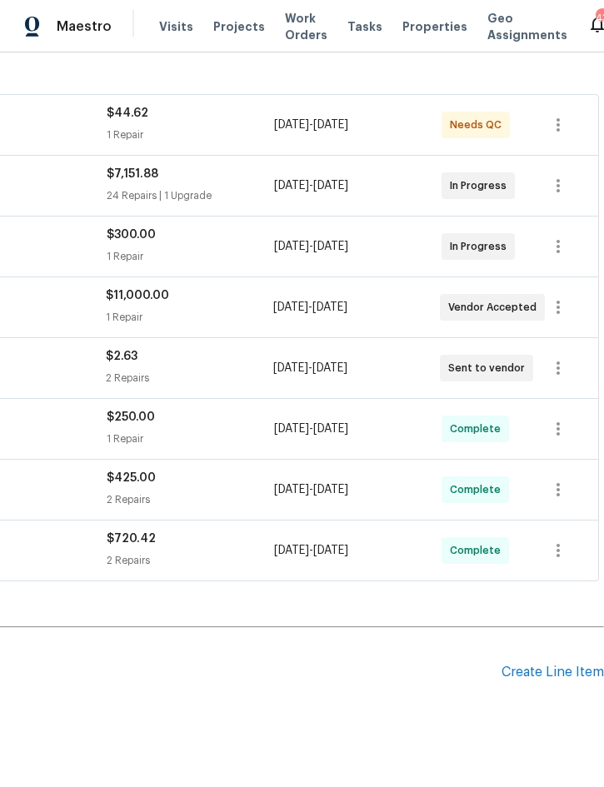
scroll to position [278, 337]
click at [569, 243] on button "button" at bounding box center [558, 246] width 40 height 40
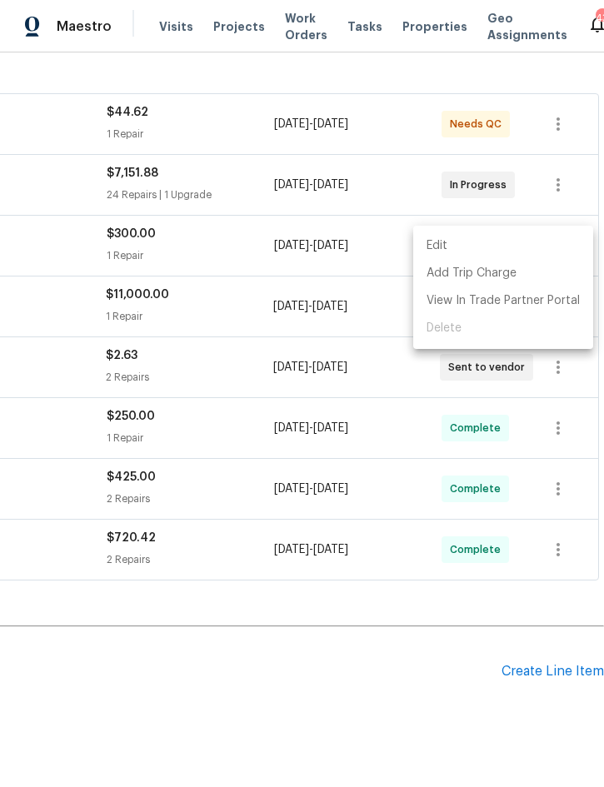
click at [473, 243] on li "Edit" at bounding box center [503, 245] width 180 height 27
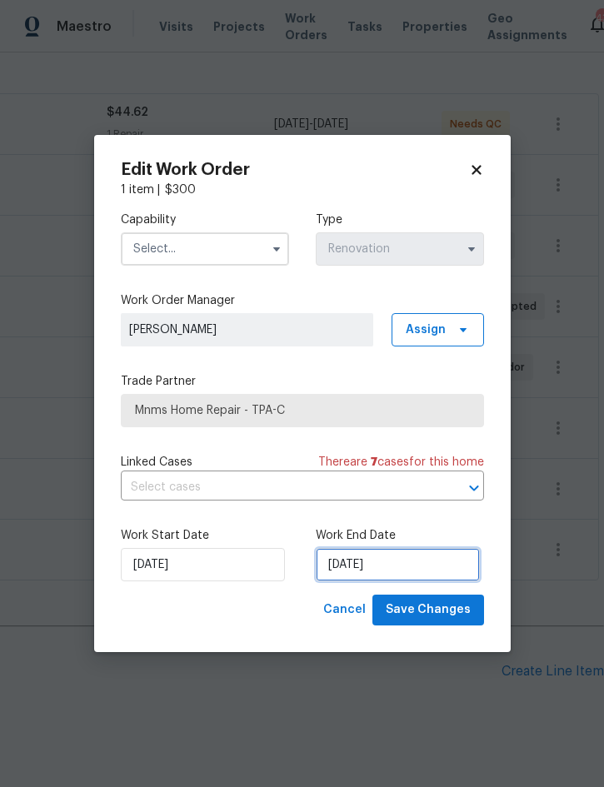
click at [371, 566] on input "9/16/2025" at bounding box center [398, 564] width 164 height 33
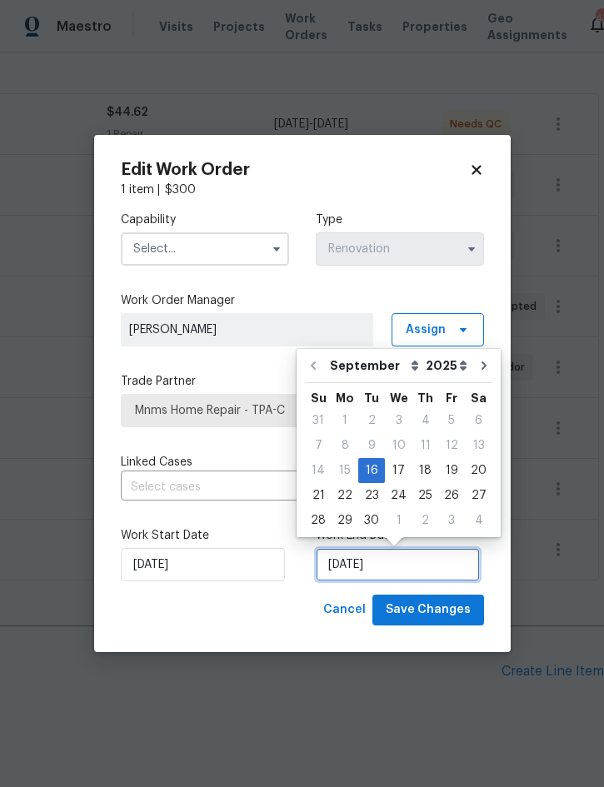
scroll to position [46, 0]
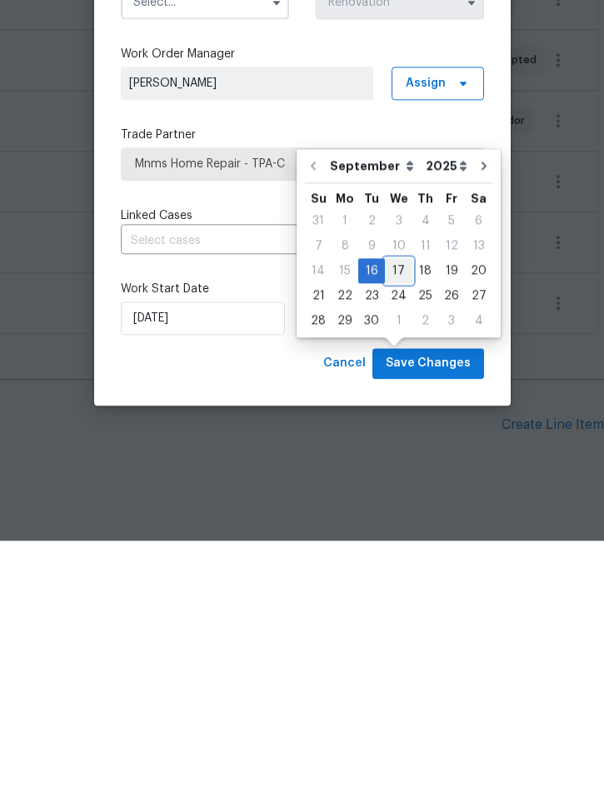
click at [396, 506] on div "17" at bounding box center [398, 517] width 27 height 23
type input "9/17/2025"
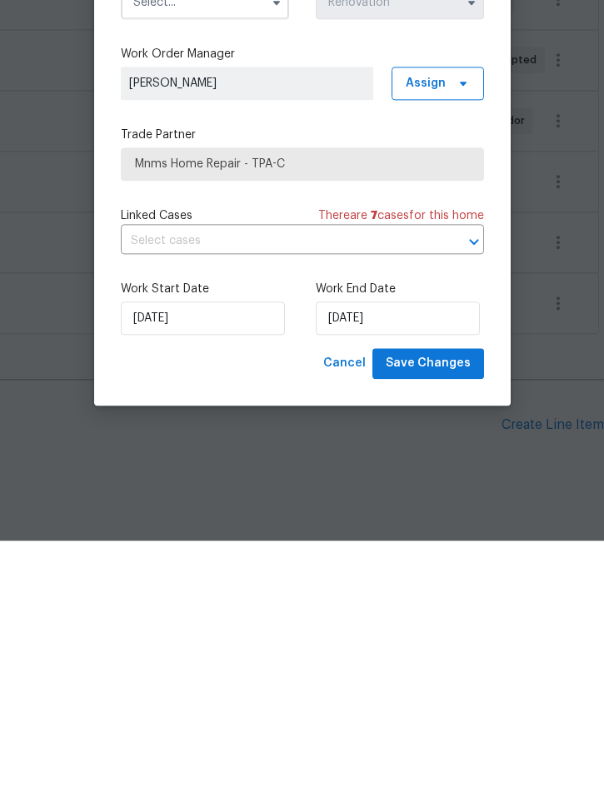
scroll to position [47, 0]
click at [253, 475] on input "text" at bounding box center [279, 488] width 316 height 26
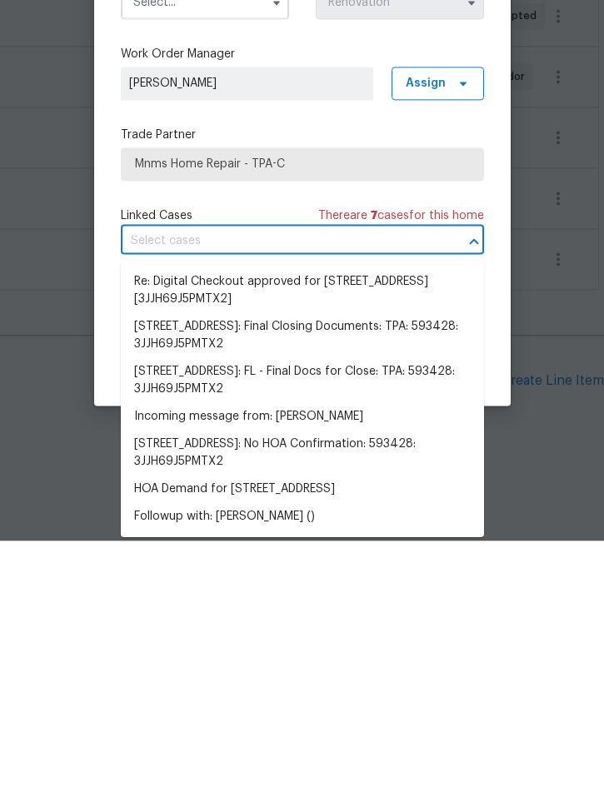
click at [325, 394] on span "Mnms Home Repair - TPA-C" at bounding box center [302, 410] width 363 height 33
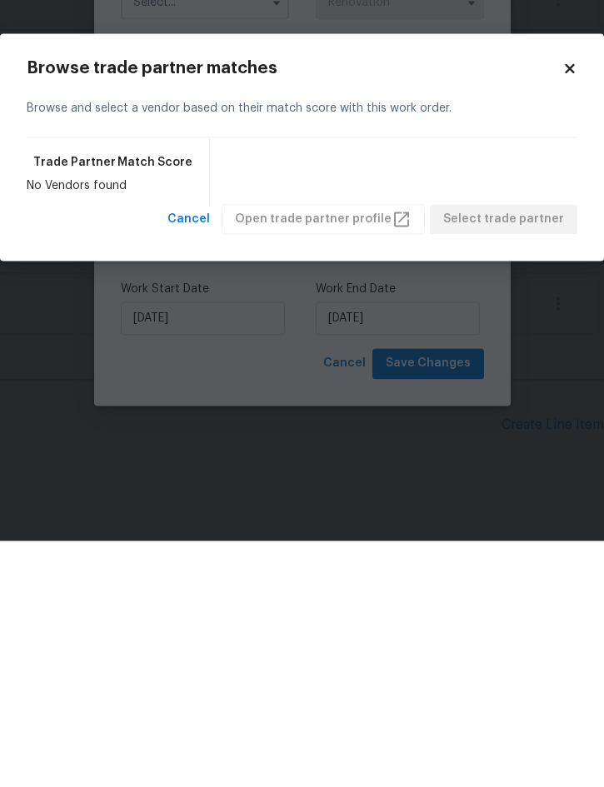
click at [213, 463] on body "Maestro Visits Projects Work Orders Tasks Properties Geo Assignments 43 Tampa N…" at bounding box center [302, 393] width 604 height 787
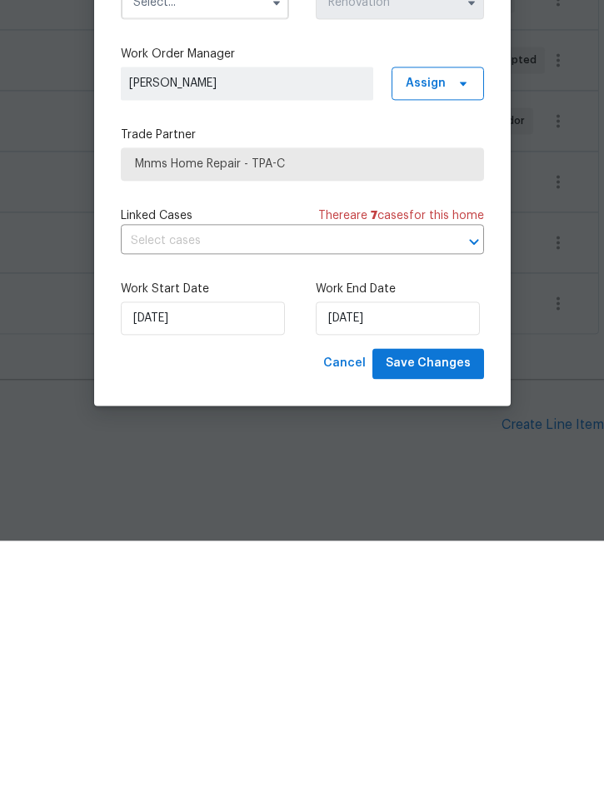
click at [226, 475] on input "text" at bounding box center [279, 488] width 316 height 26
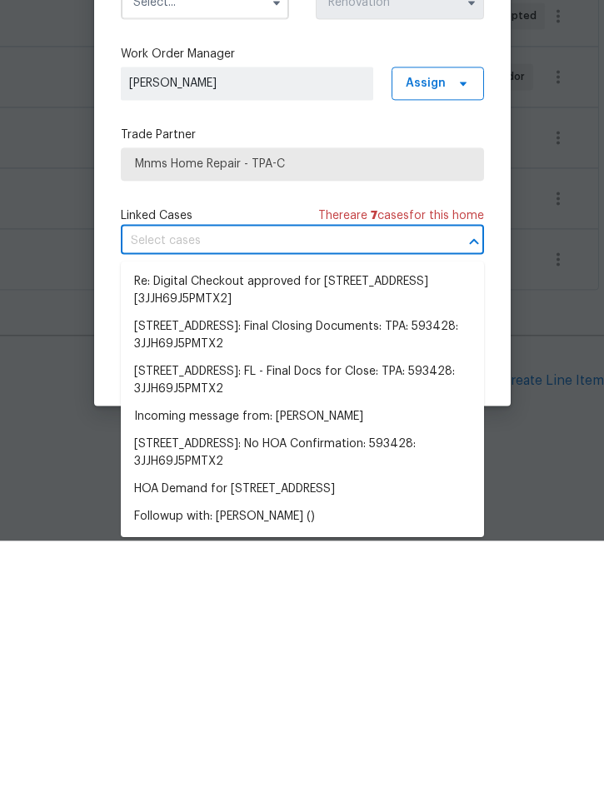
click at [296, 373] on label "Trade Partner" at bounding box center [302, 381] width 363 height 17
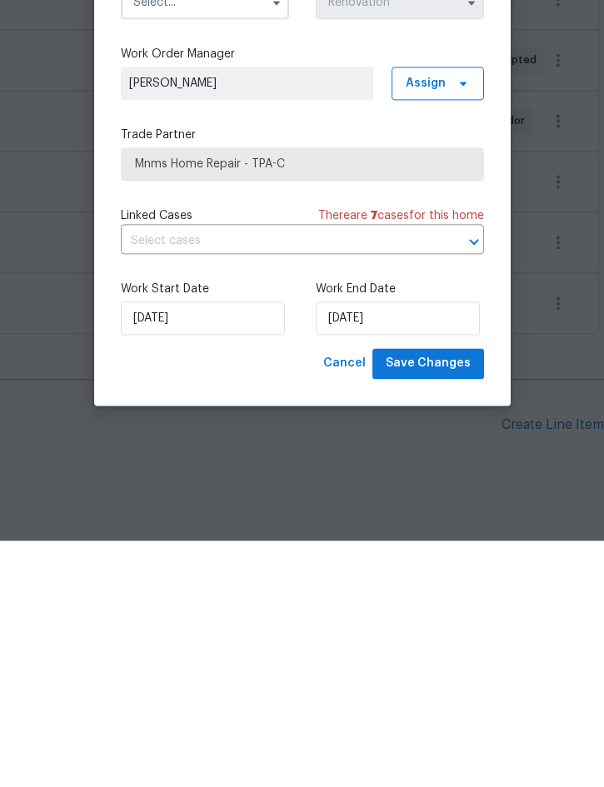
click at [182, 475] on input "text" at bounding box center [279, 488] width 316 height 26
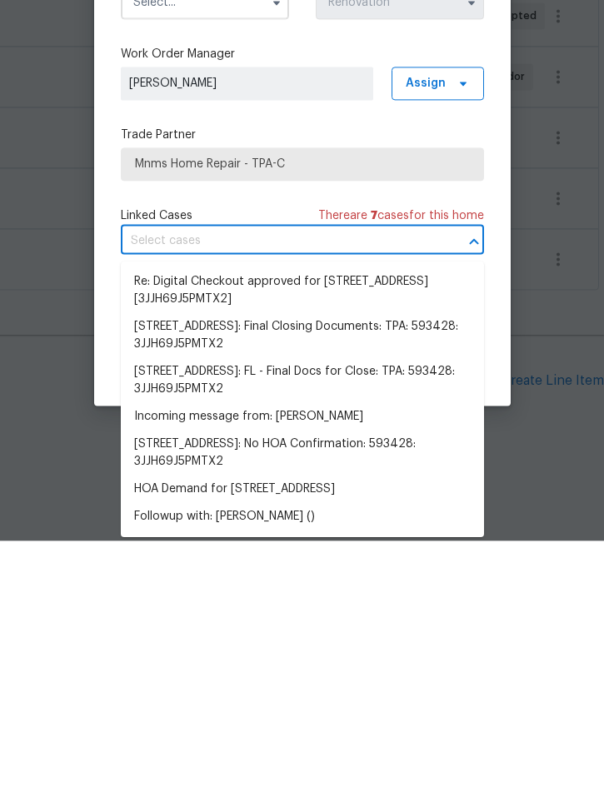
click at [153, 475] on input "text" at bounding box center [279, 488] width 316 height 26
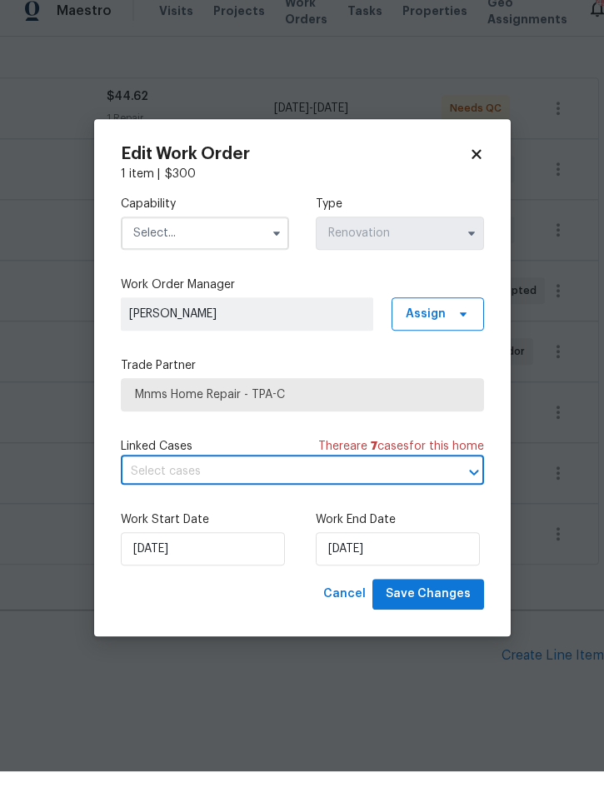
scroll to position [0, 0]
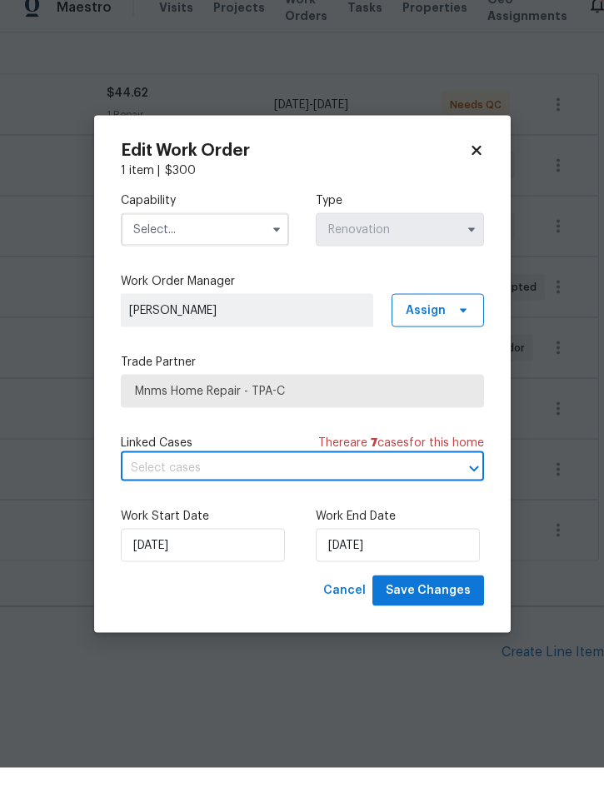
click at [243, 232] on input "text" at bounding box center [205, 248] width 168 height 33
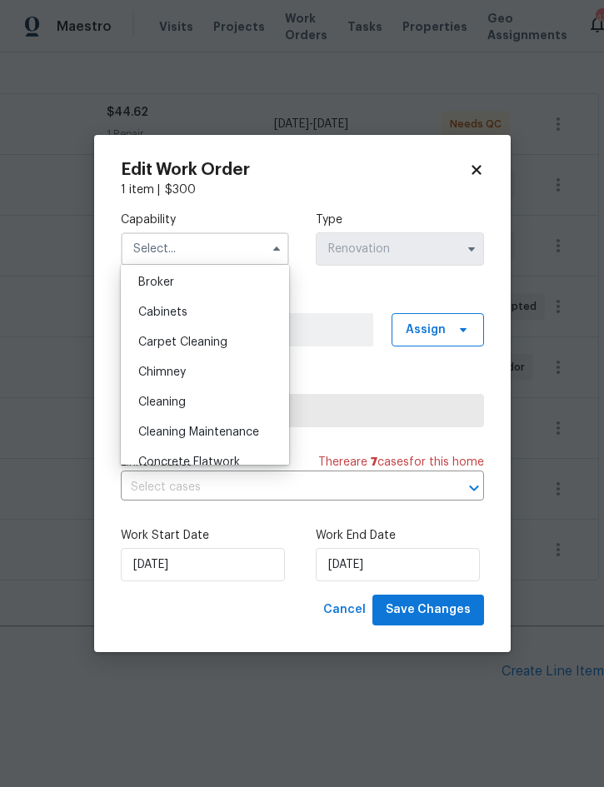
scroll to position [139, 0]
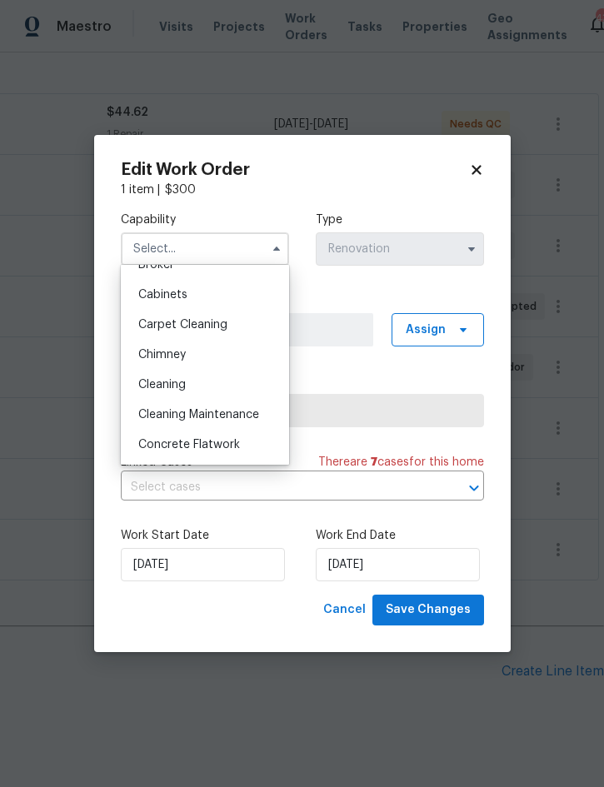
click at [199, 384] on div "Cleaning" at bounding box center [205, 385] width 160 height 30
type input "Cleaning"
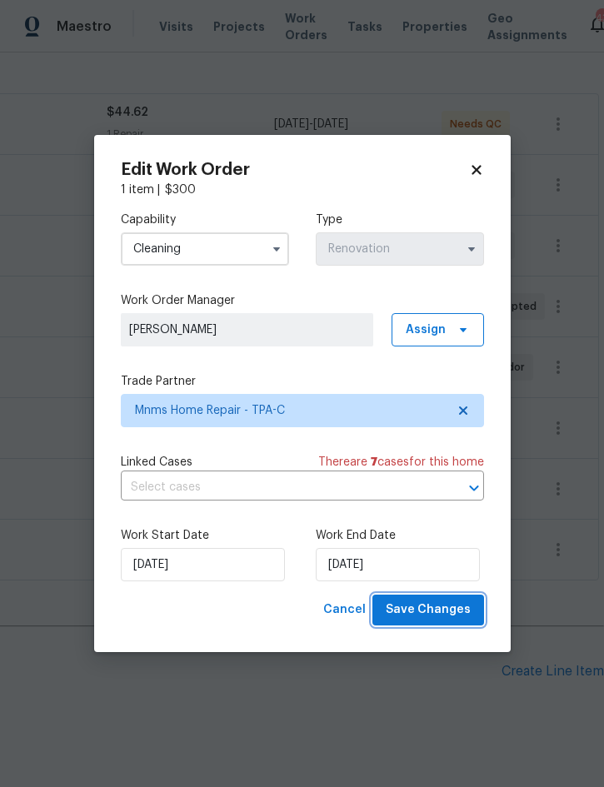
click at [436, 610] on span "Save Changes" at bounding box center [428, 610] width 85 height 21
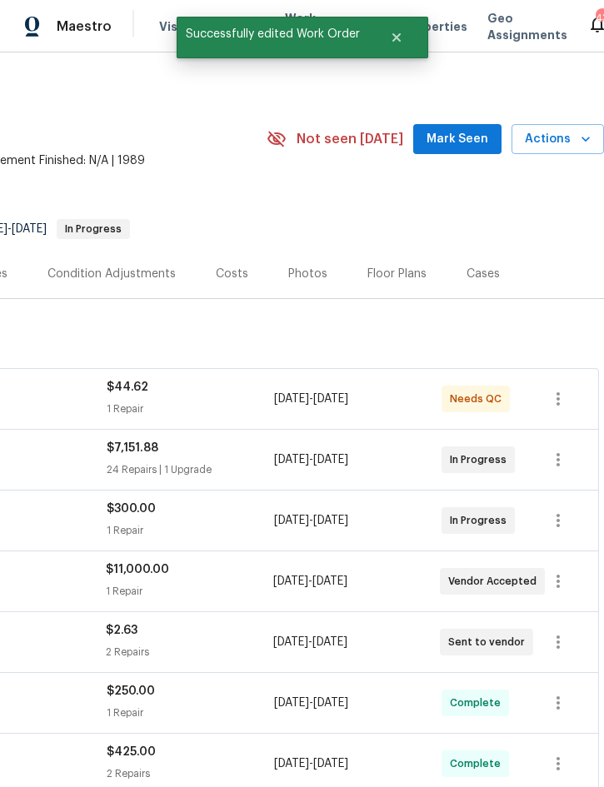
scroll to position [3, 337]
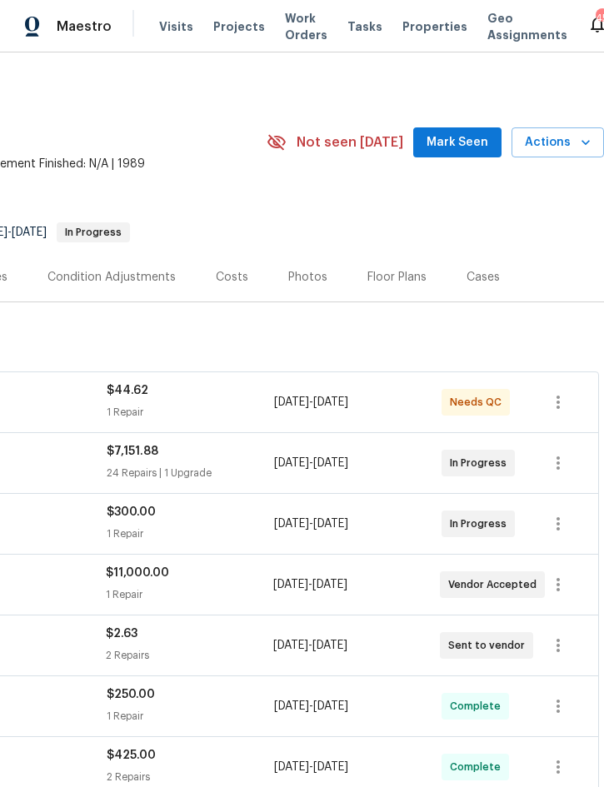
scroll to position [0, 337]
click at [242, 281] on div "Costs" at bounding box center [232, 276] width 72 height 49
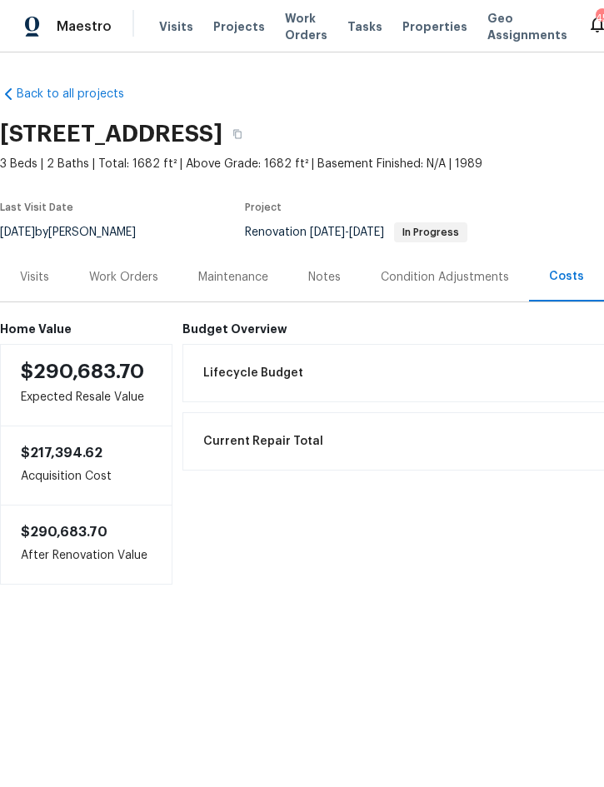
click at [113, 275] on div "Work Orders" at bounding box center [123, 277] width 69 height 17
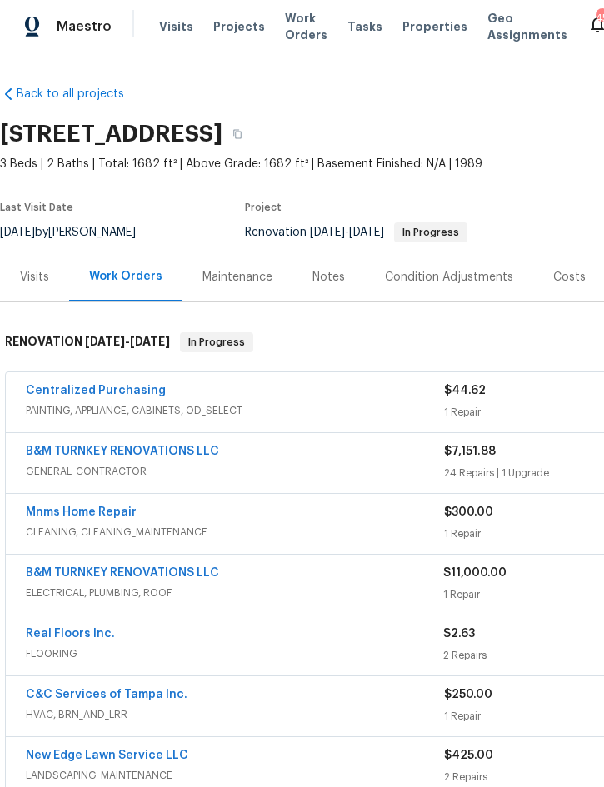
click at [323, 284] on div "Notes" at bounding box center [328, 277] width 32 height 17
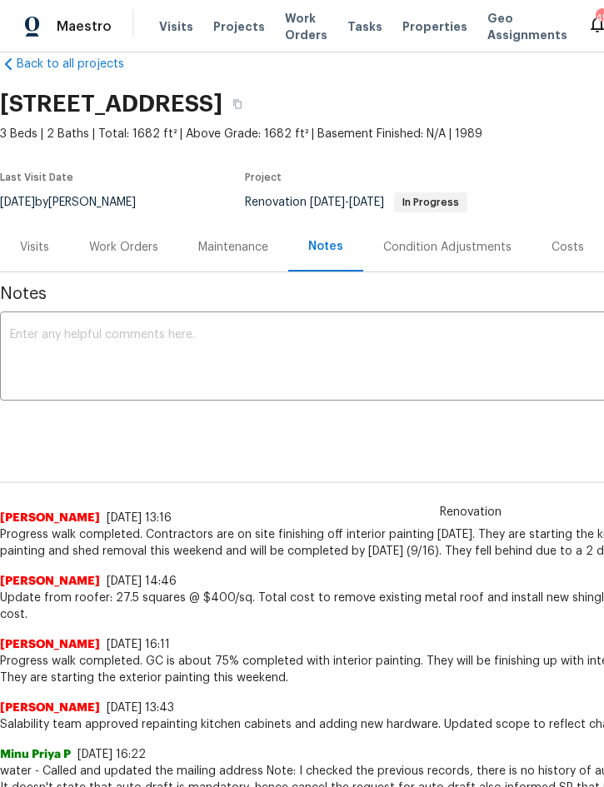
scroll to position [30, 0]
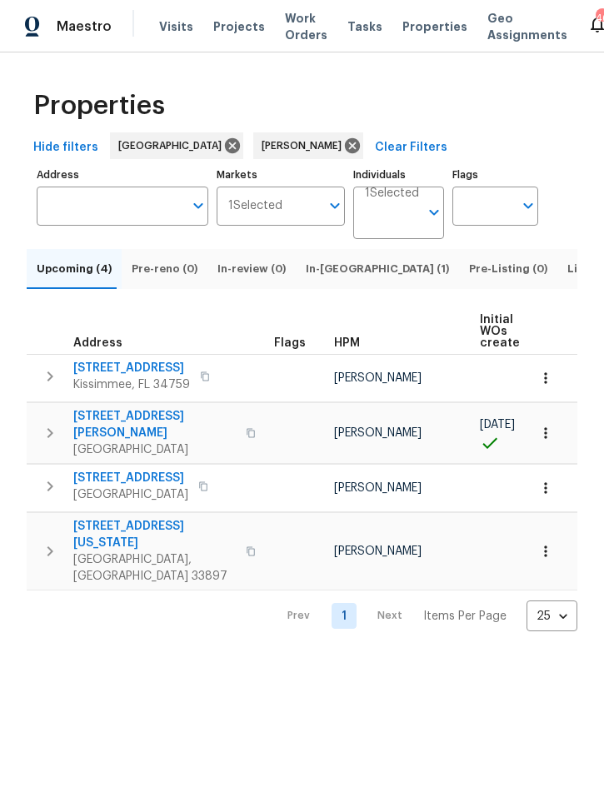
click at [325, 278] on span "In-[GEOGRAPHIC_DATA] (1)" at bounding box center [377, 269] width 143 height 18
